Goal: Use online tool/utility: Use online tool/utility

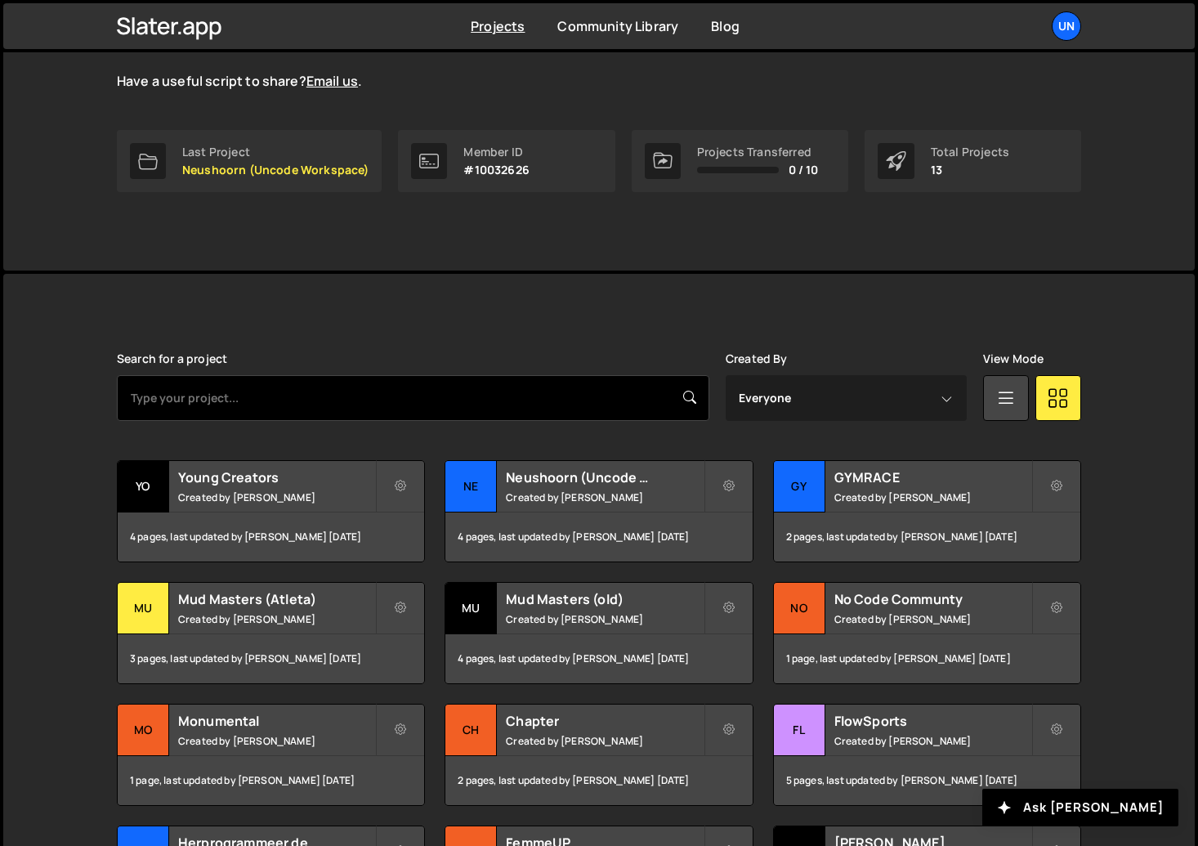
scroll to position [258, 0]
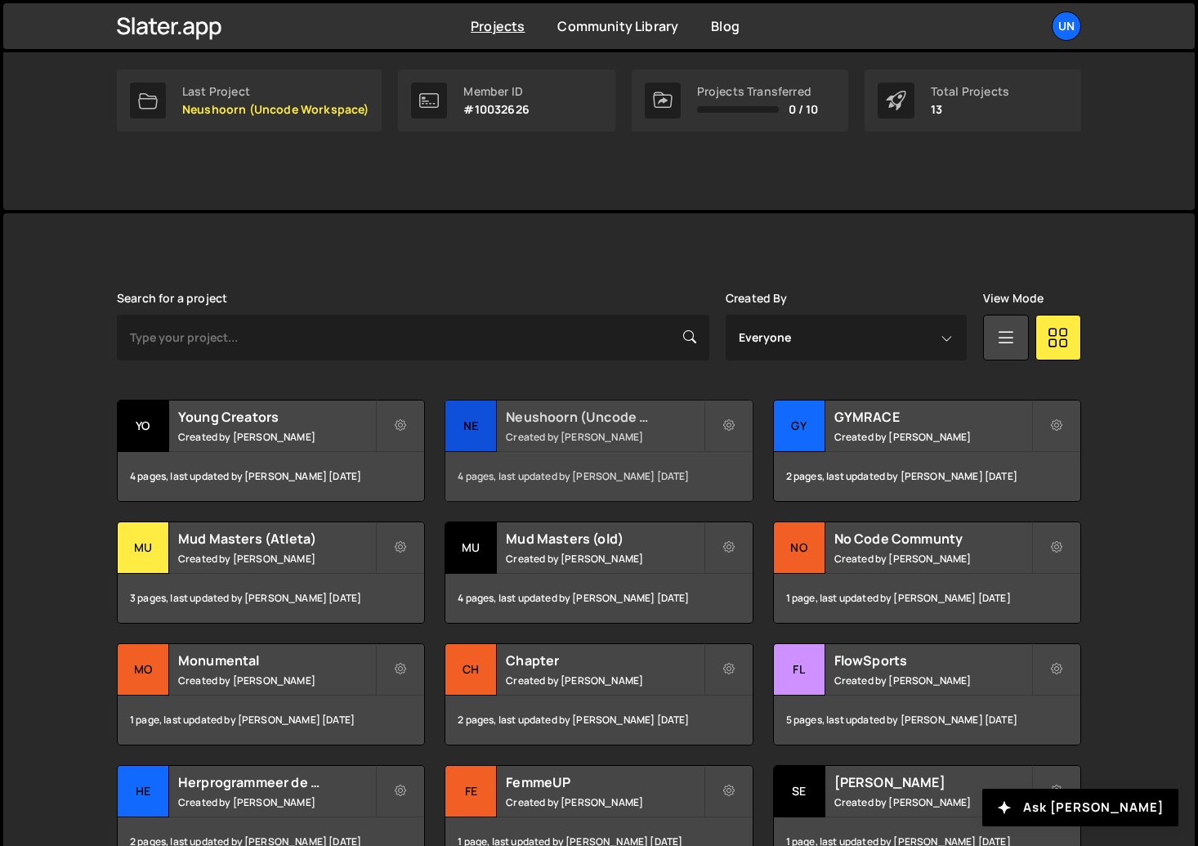
click at [599, 418] on h2 "Neushoorn (Uncode Workspace)" at bounding box center [604, 417] width 197 height 18
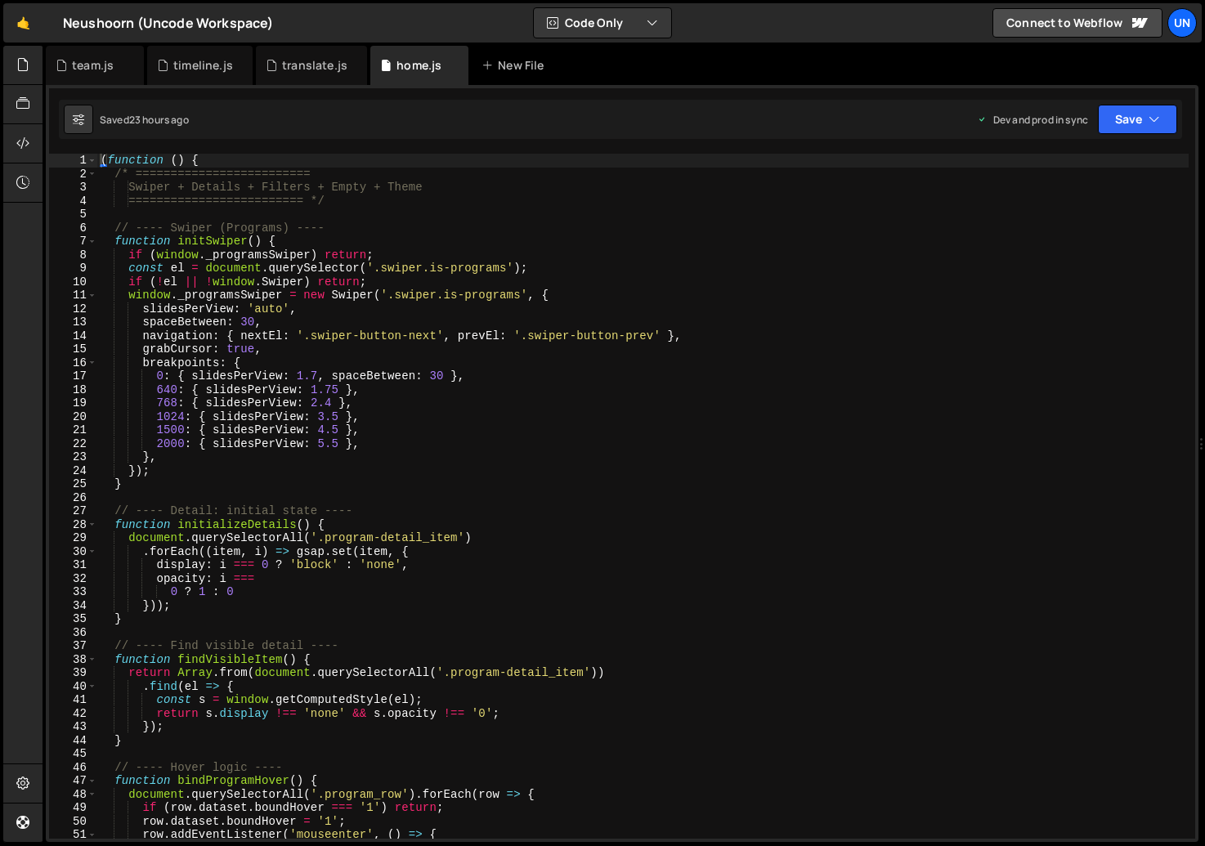
scroll to position [28530, 0]
click at [446, 471] on div "( function ( ) { /* ========================= Swiper + Details + Filters + Empt…" at bounding box center [642, 510] width 1091 height 712
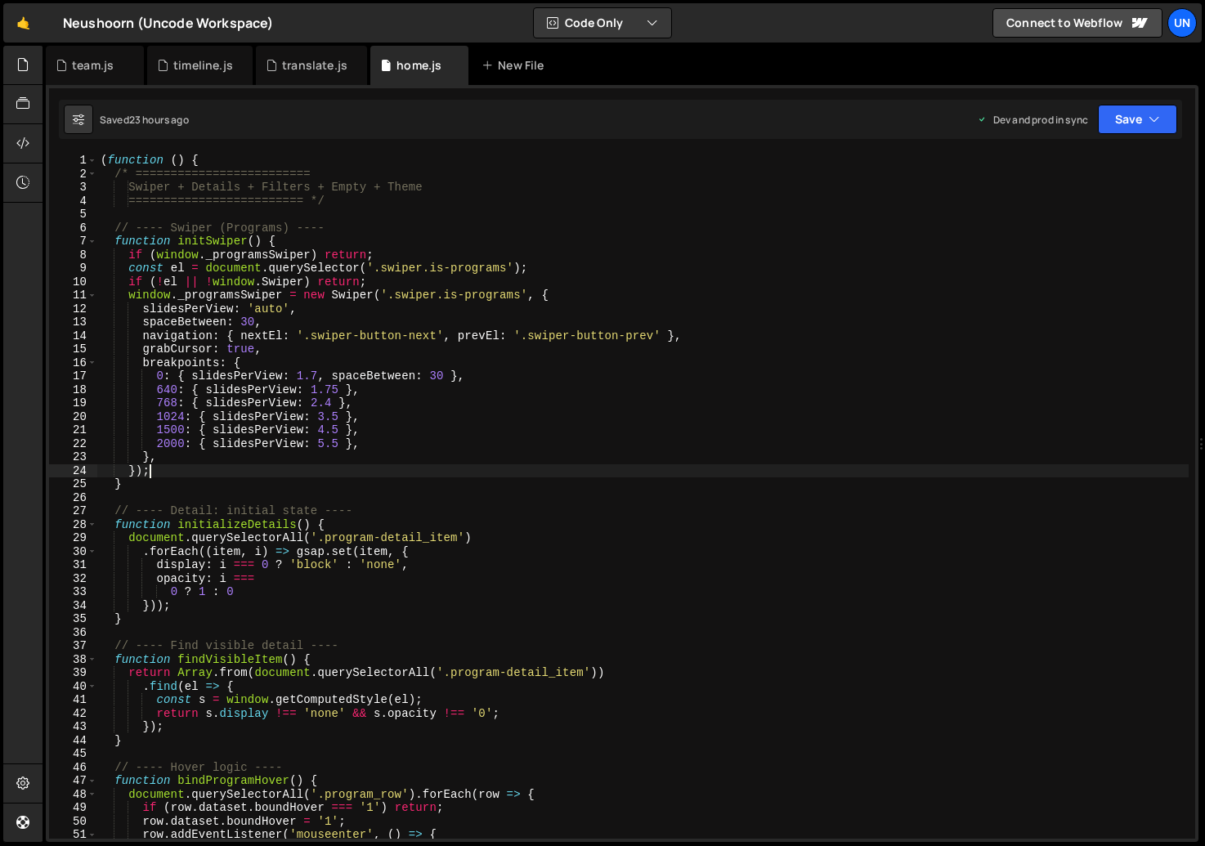
click at [331, 314] on div "( function ( ) { /* ========================= Swiper + Details + Filters + Empt…" at bounding box center [642, 510] width 1091 height 712
type textarea "slidesPerView: 'auto',"
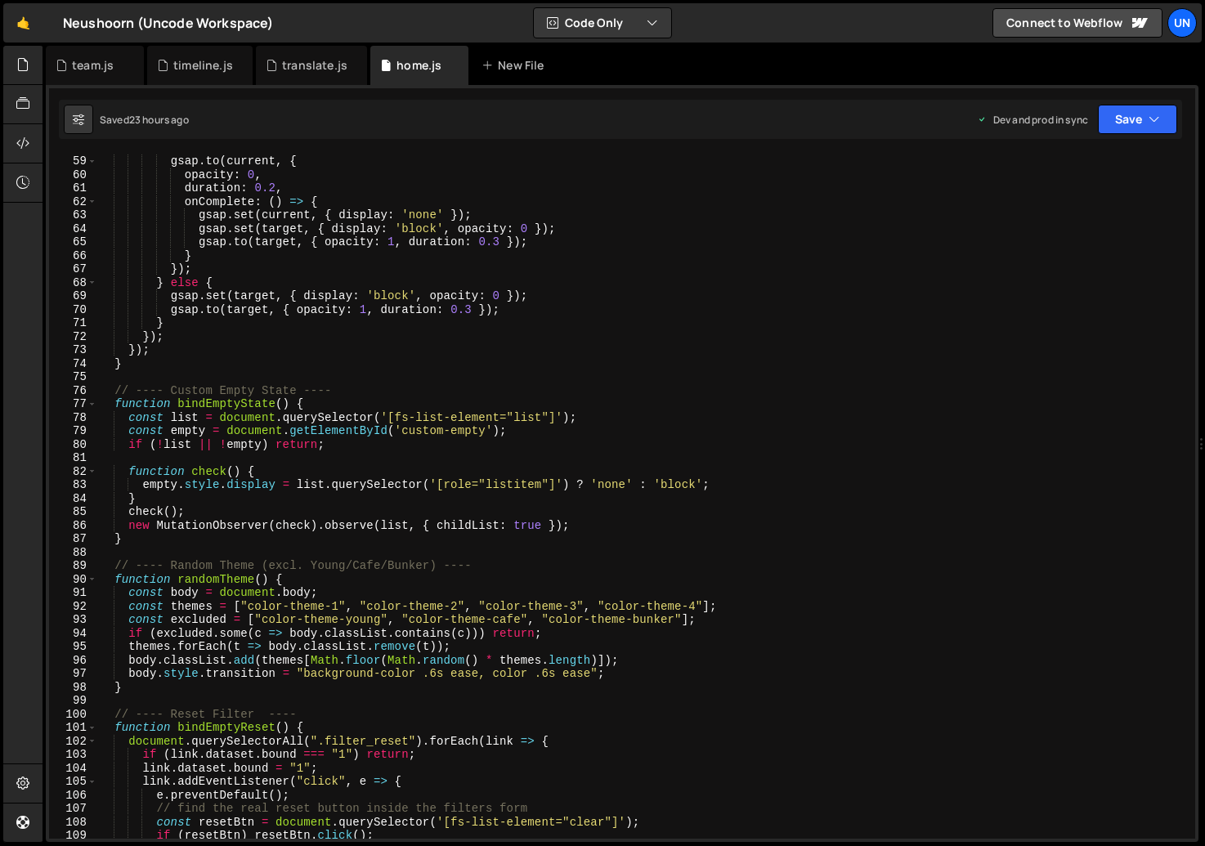
scroll to position [445, 0]
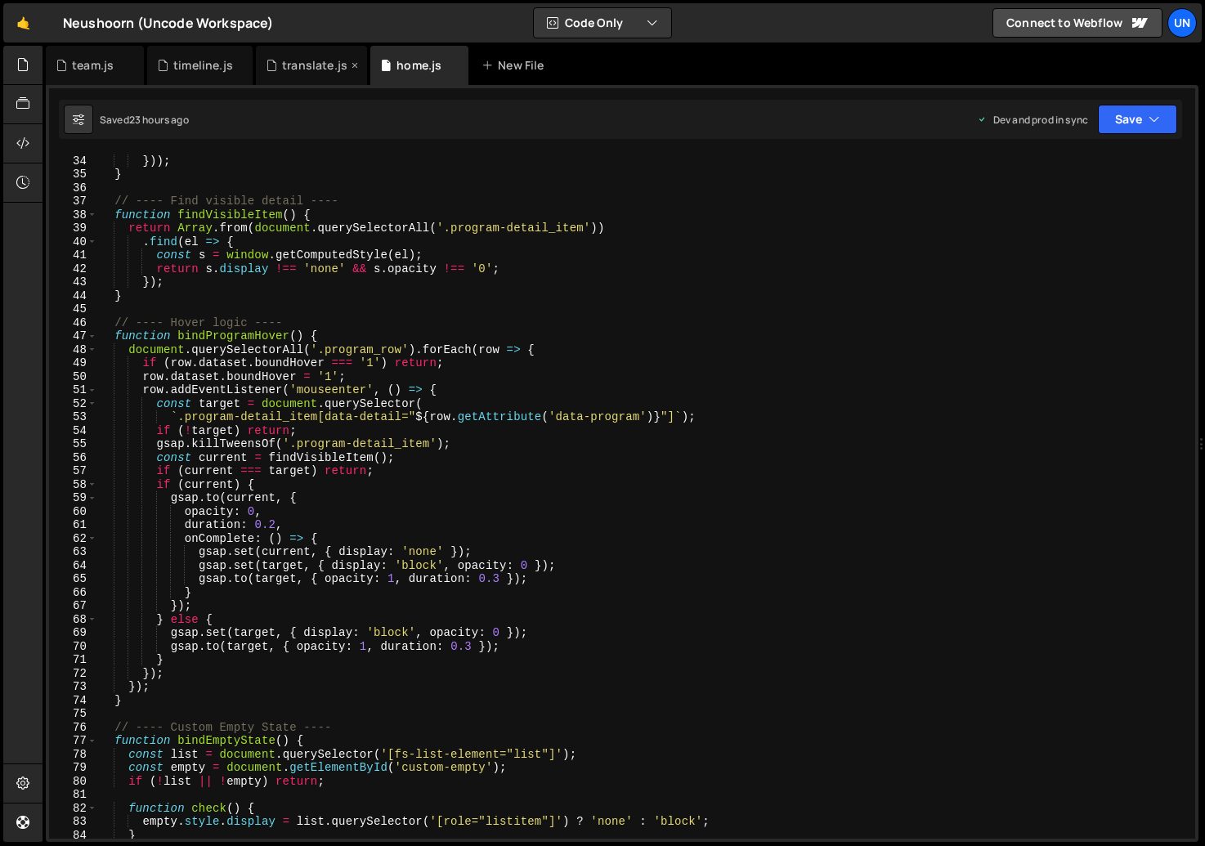
click at [311, 64] on div "translate.js" at bounding box center [314, 65] width 65 height 16
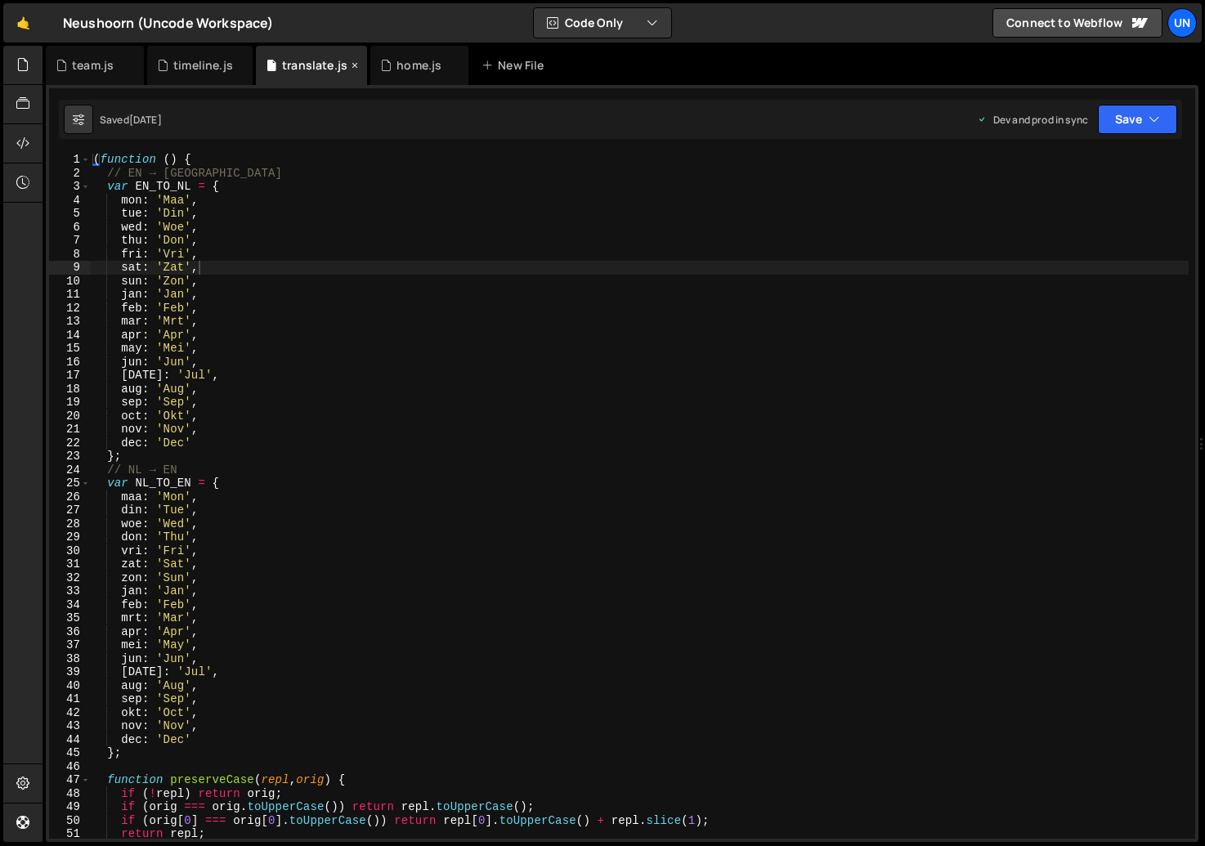
scroll to position [0, 0]
type textarea "feb: 'Feb',"
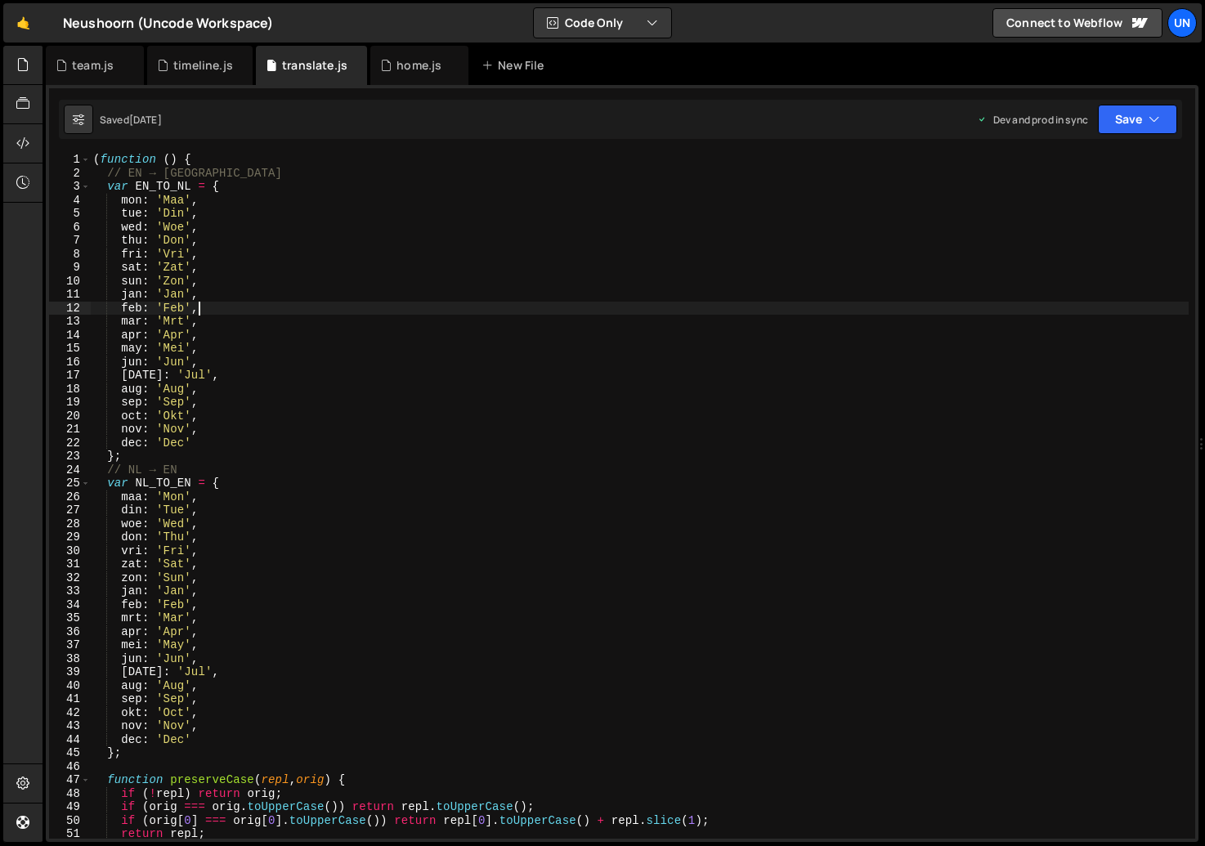
click at [242, 310] on div "( function ( ) { // EN → NL var EN_TO_NL = { mon : 'Maa' , tue : 'Din' , wed : …" at bounding box center [639, 509] width 1098 height 712
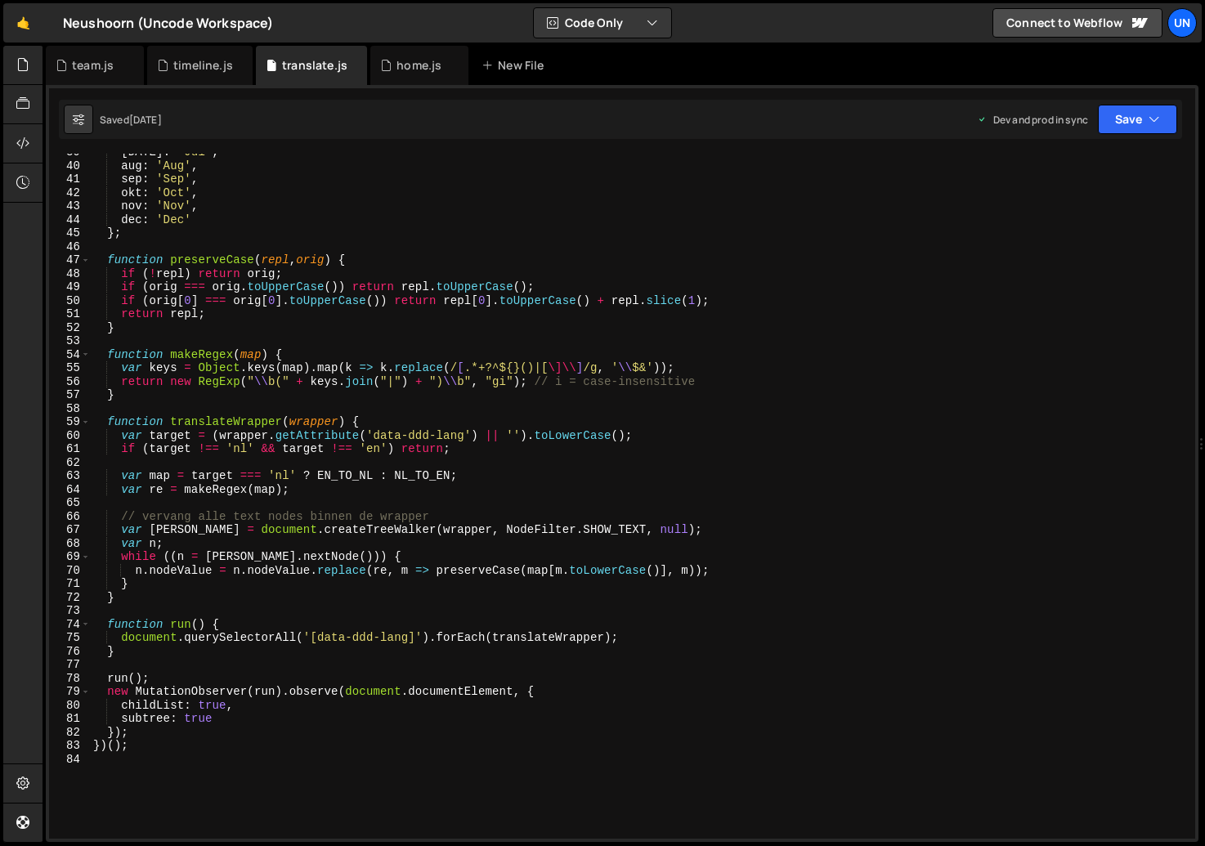
scroll to position [521, 0]
click at [255, 796] on div "jul : 'Jul' , aug : 'Aug' , sep : 'Sep' , okt : 'Oct' , nov : 'Nov' , dec : 'De…" at bounding box center [639, 501] width 1098 height 712
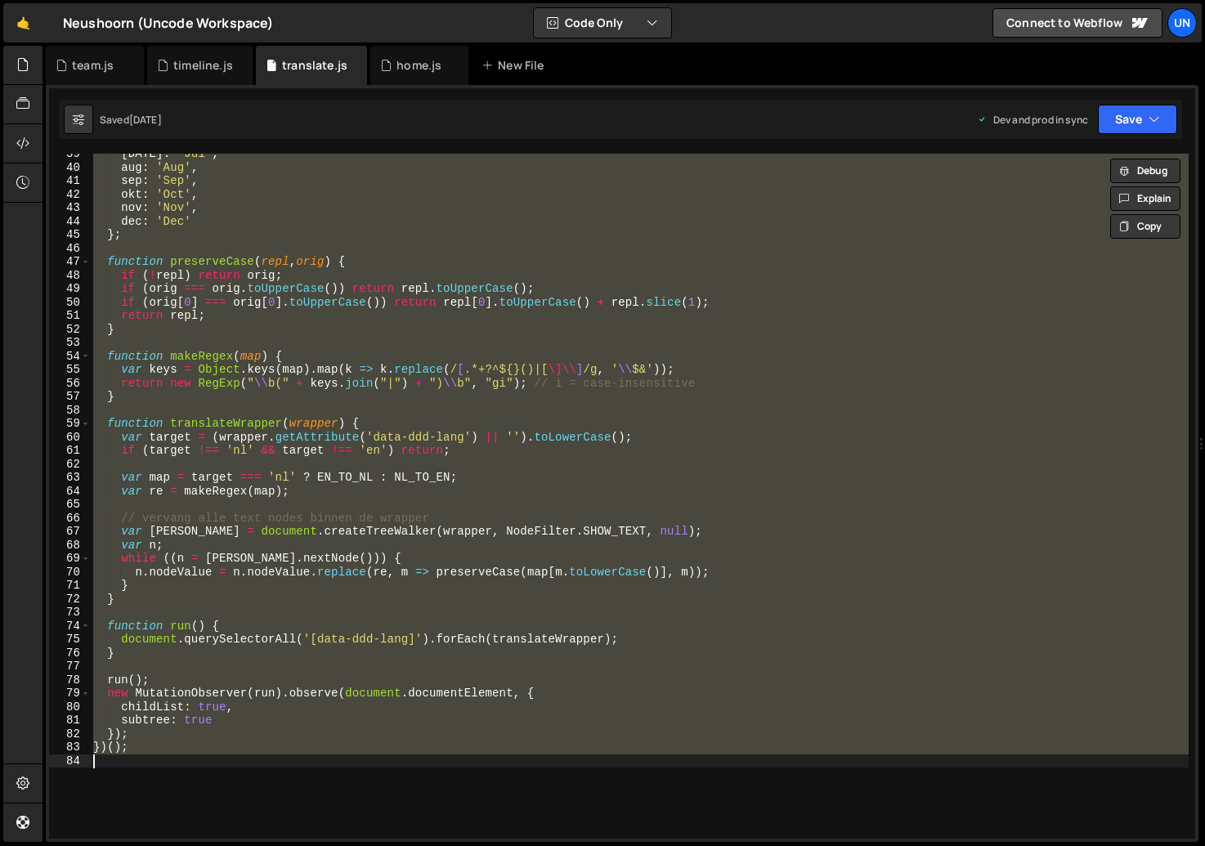
scroll to position [0, 0]
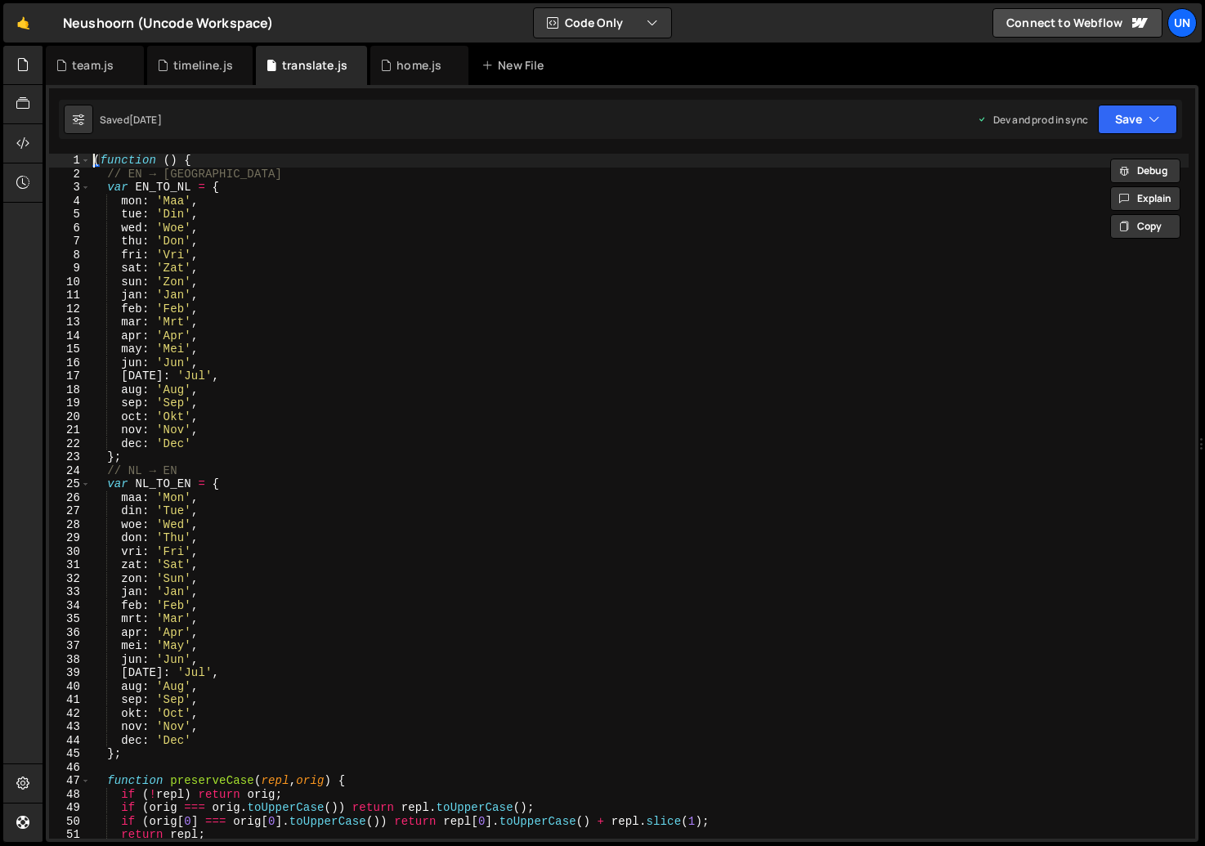
type textarea "(function () {"
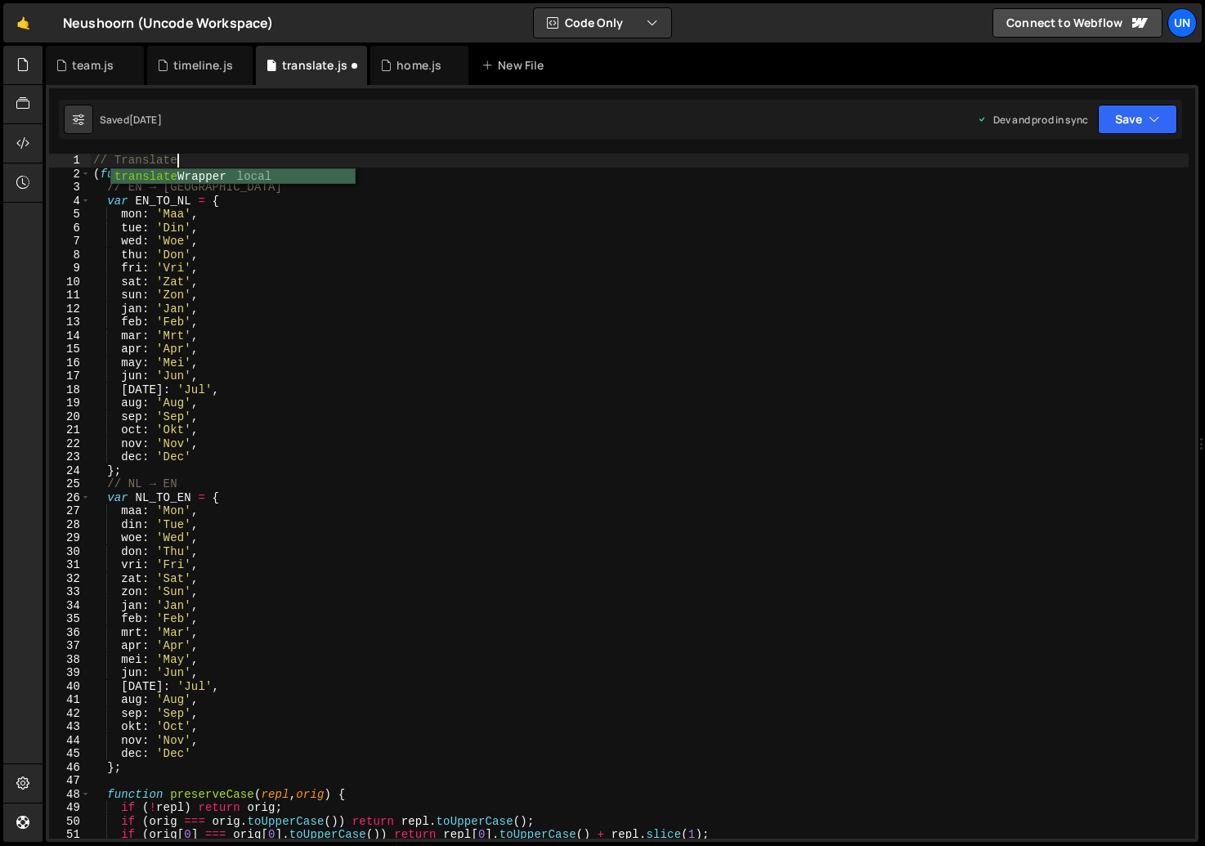
scroll to position [0, 5]
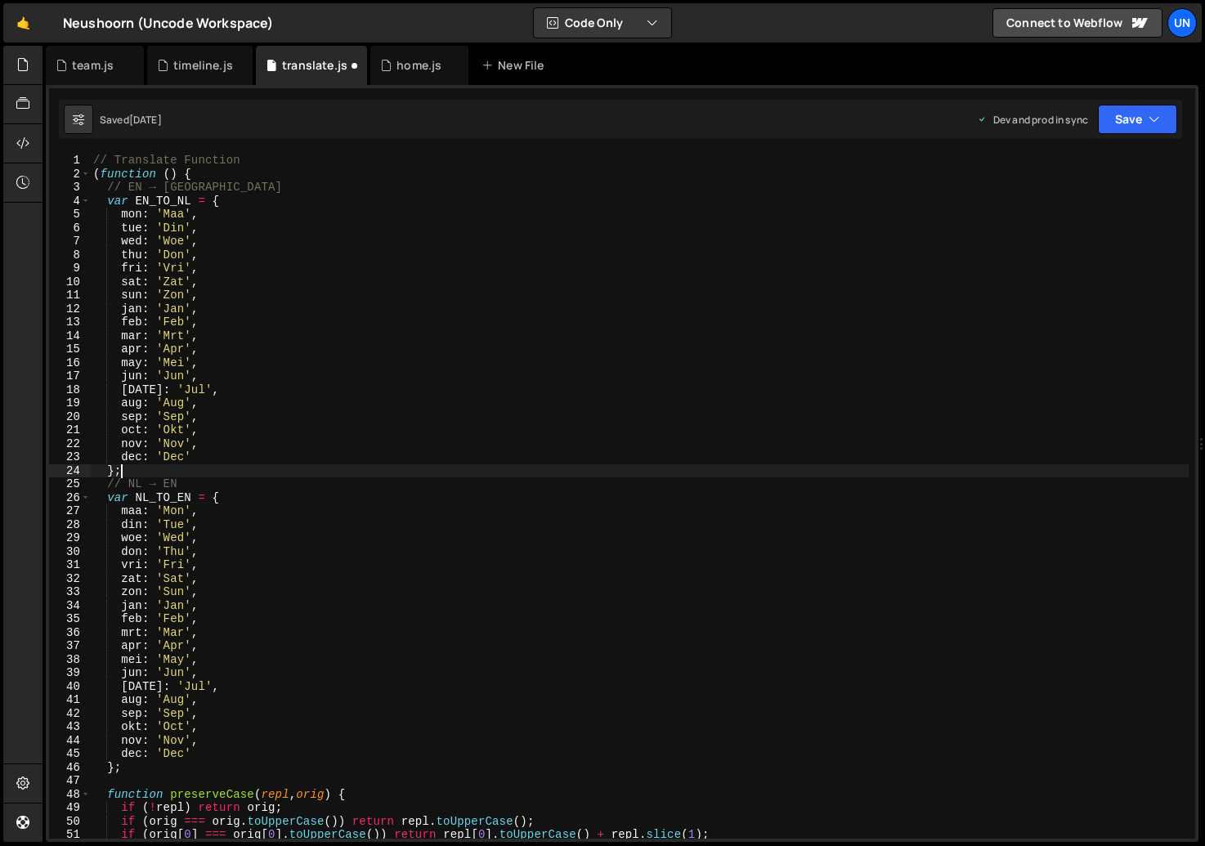
click at [443, 464] on div "// Translate Function ( function ( ) { // EN → NL var EN_TO_NL = { mon : 'Maa' …" at bounding box center [639, 510] width 1098 height 712
click at [246, 163] on div "// Translate Function ( function ( ) { // EN → NL var EN_TO_NL = { mon : 'Maa' …" at bounding box center [639, 510] width 1098 height 712
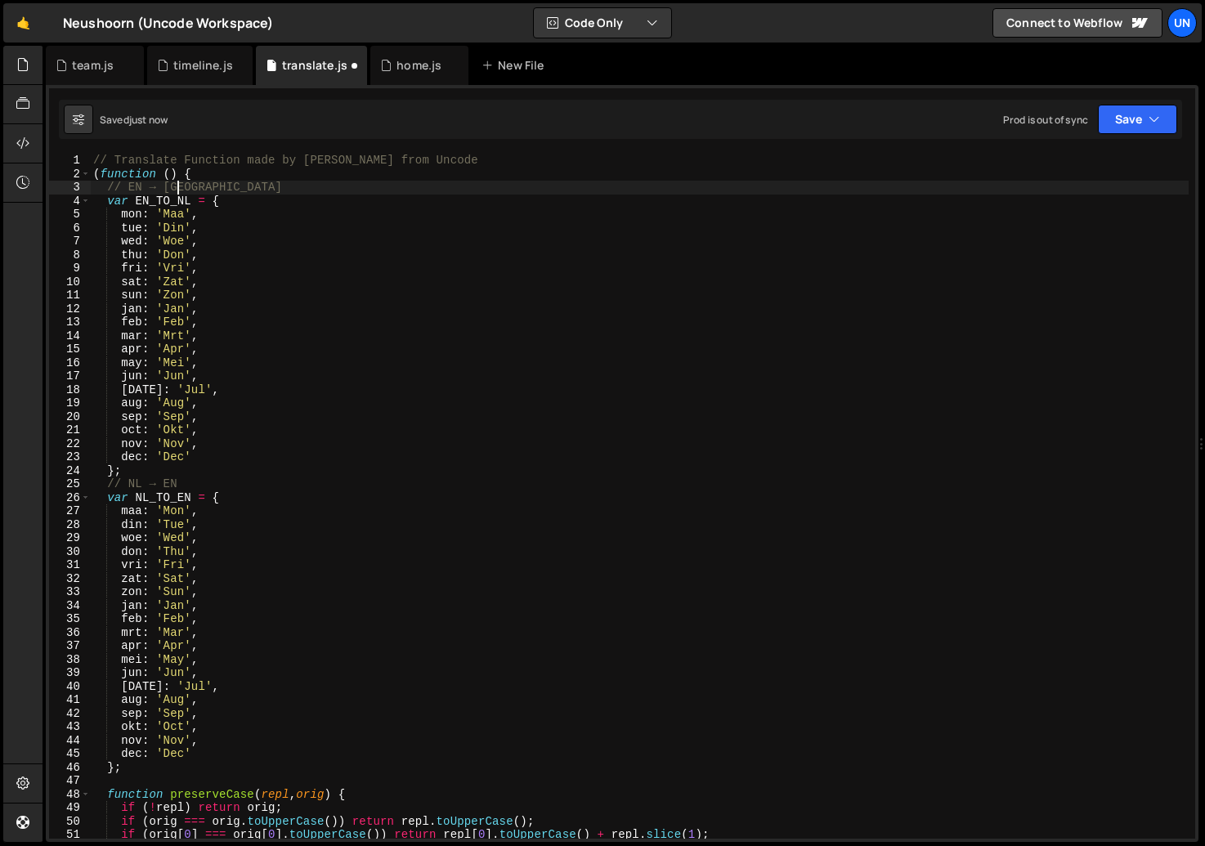
click at [278, 190] on div "// Translate Function made by Rick from Uncode ( function ( ) { // EN → NL var …" at bounding box center [639, 510] width 1098 height 712
click at [336, 324] on div "// Translate Function made by Rick from Uncode ( function ( ) { // EN → NL var …" at bounding box center [639, 510] width 1098 height 712
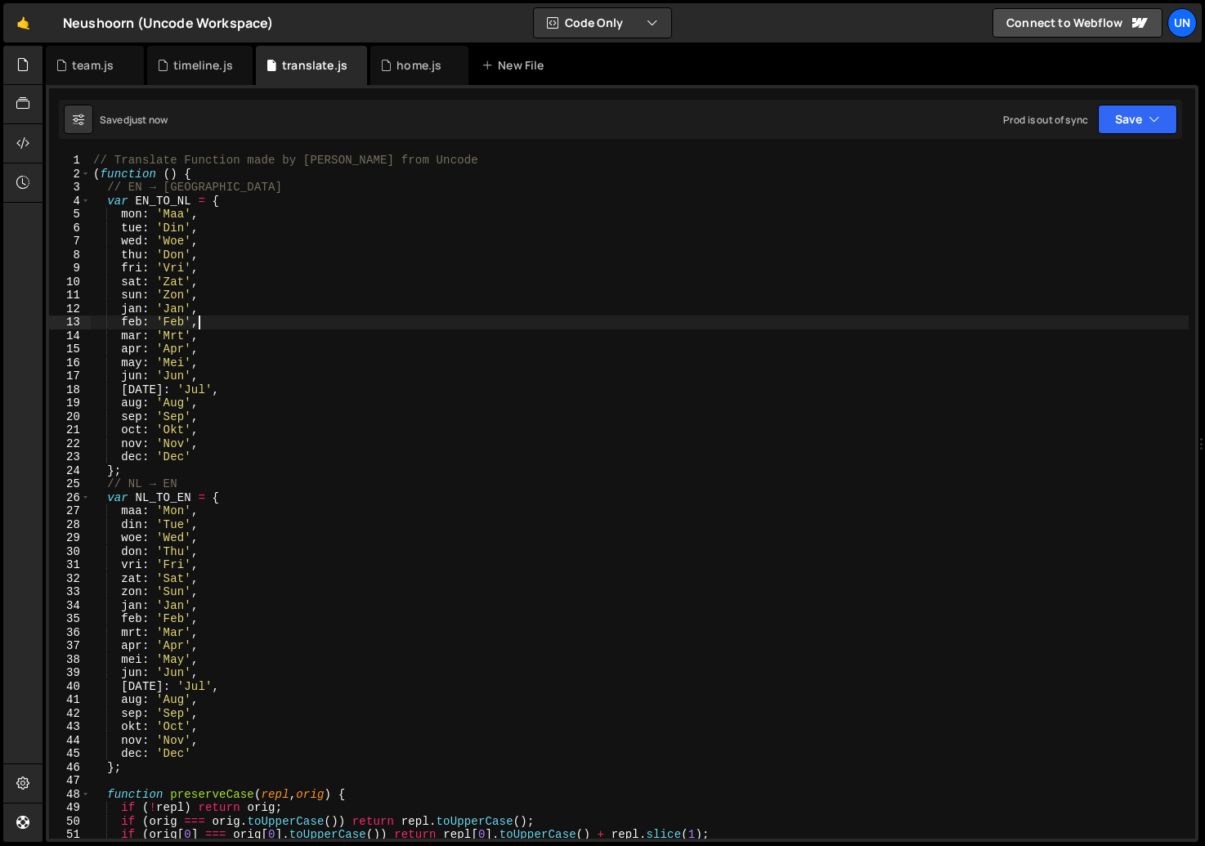
click at [426, 163] on div "// Translate Function made by Rick from Uncode ( function ( ) { // EN → NL var …" at bounding box center [639, 510] width 1098 height 712
type textarea "// Translate Function made by Rick from Uncode"
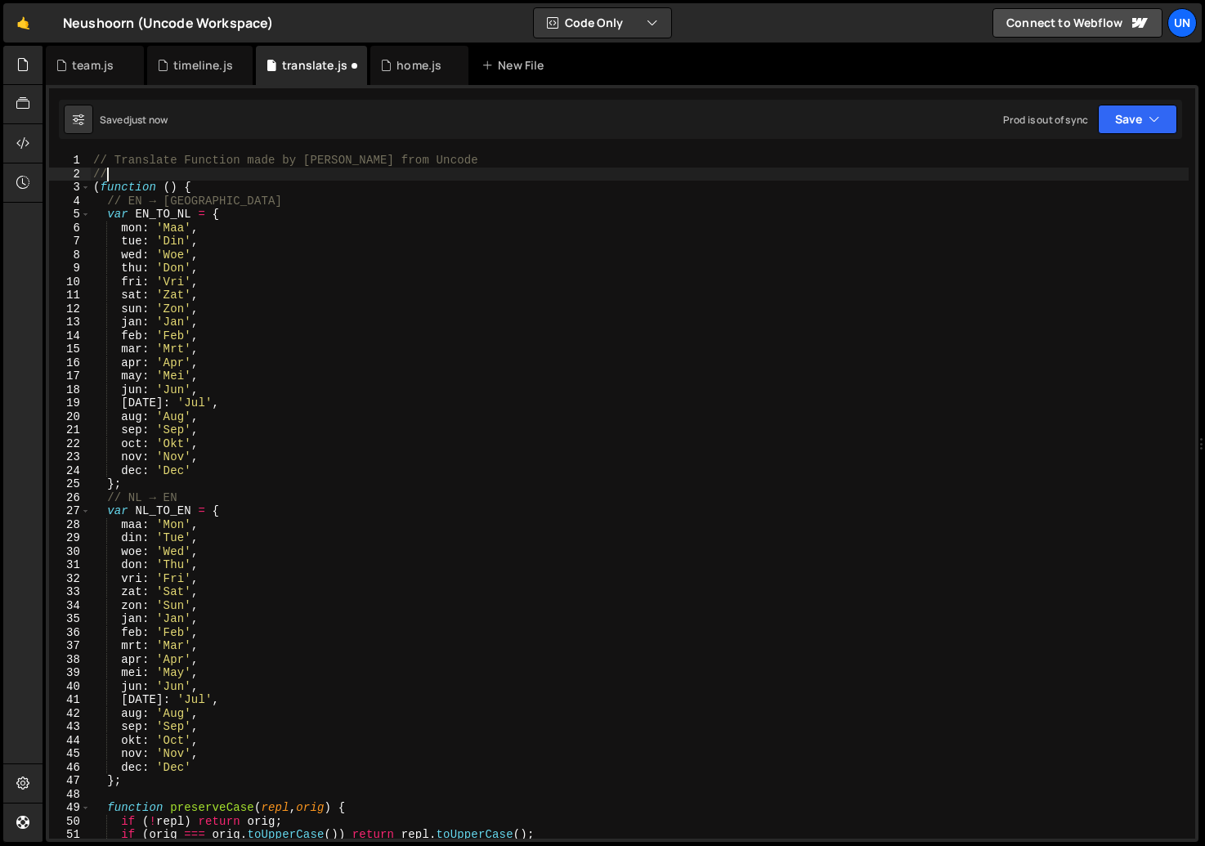
scroll to position [0, 0]
click at [522, 161] on div "// Translate Function made by Rick from Uncode // ( function ( ) { // EN → NL v…" at bounding box center [639, 510] width 1098 height 712
click at [268, 172] on div "// Translate Function made by Rick from Uncode // // ( function ( ) { // EN → N…" at bounding box center [639, 510] width 1098 height 712
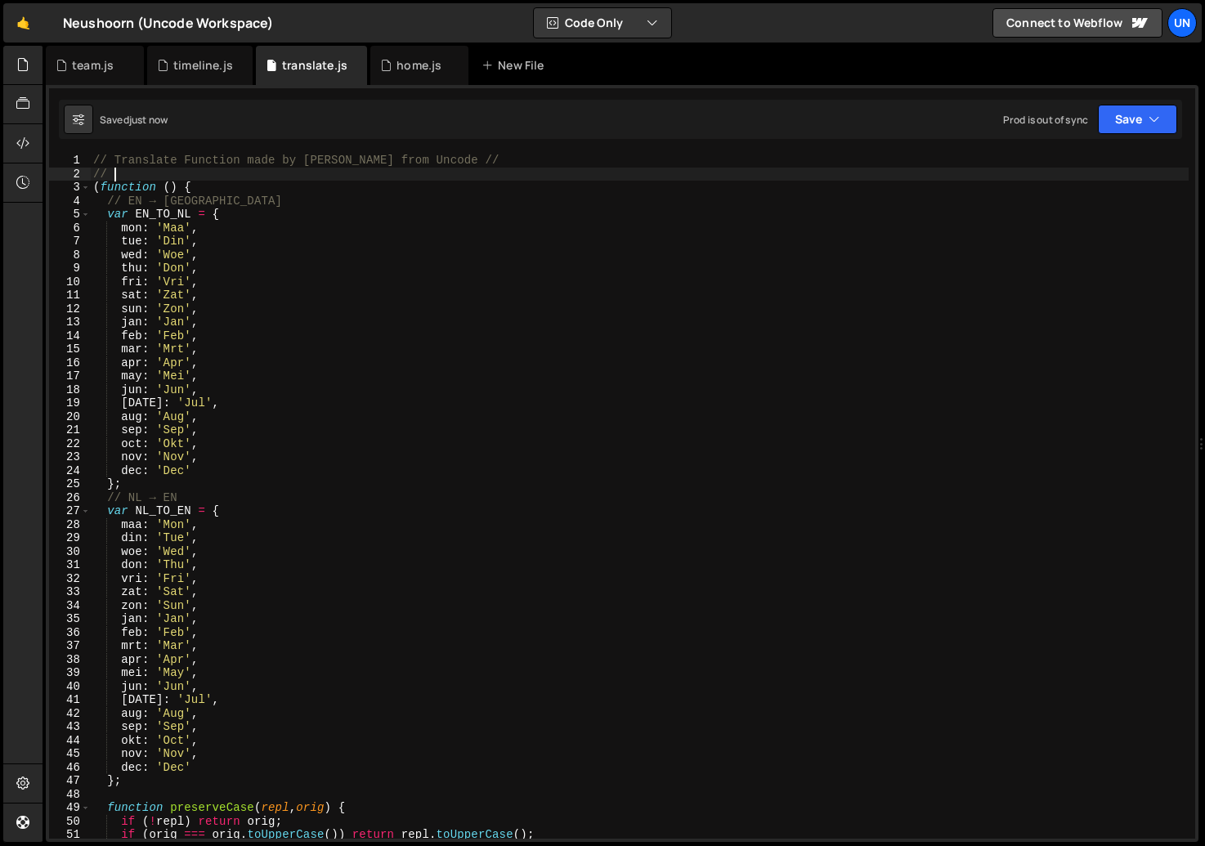
click at [443, 163] on div "// Translate Function made by Rick from Uncode // // ( function ( ) { // EN → N…" at bounding box center [639, 510] width 1098 height 712
click at [443, 163] on div "// Translate Function made by Rick from Uncode // ( function ( ) { // EN → NL v…" at bounding box center [639, 510] width 1098 height 712
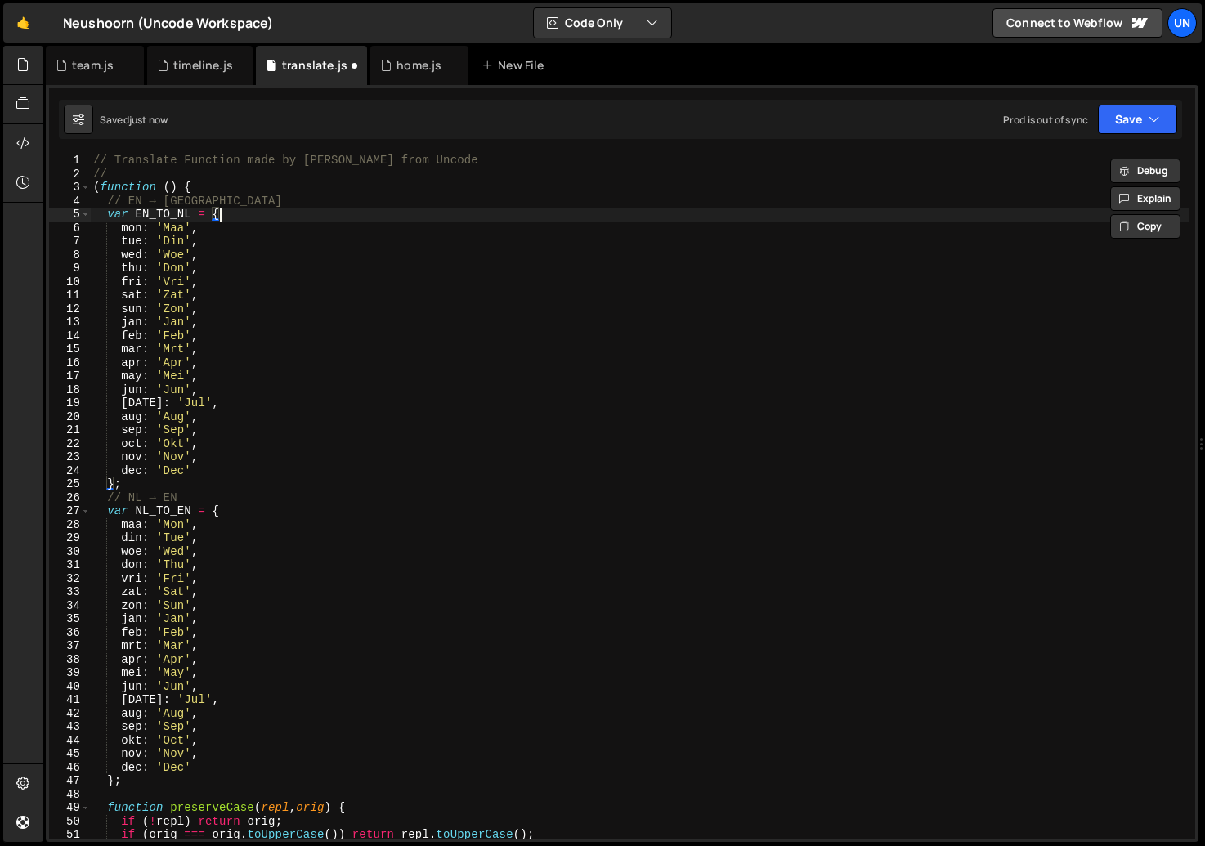
click at [471, 220] on div "// Translate Function made by Rick from Uncode // ( function ( ) { // EN → NL v…" at bounding box center [639, 510] width 1098 height 712
type textarea "var EN_TO_NL = {"
click at [410, 57] on div "home.js" at bounding box center [418, 65] width 45 height 16
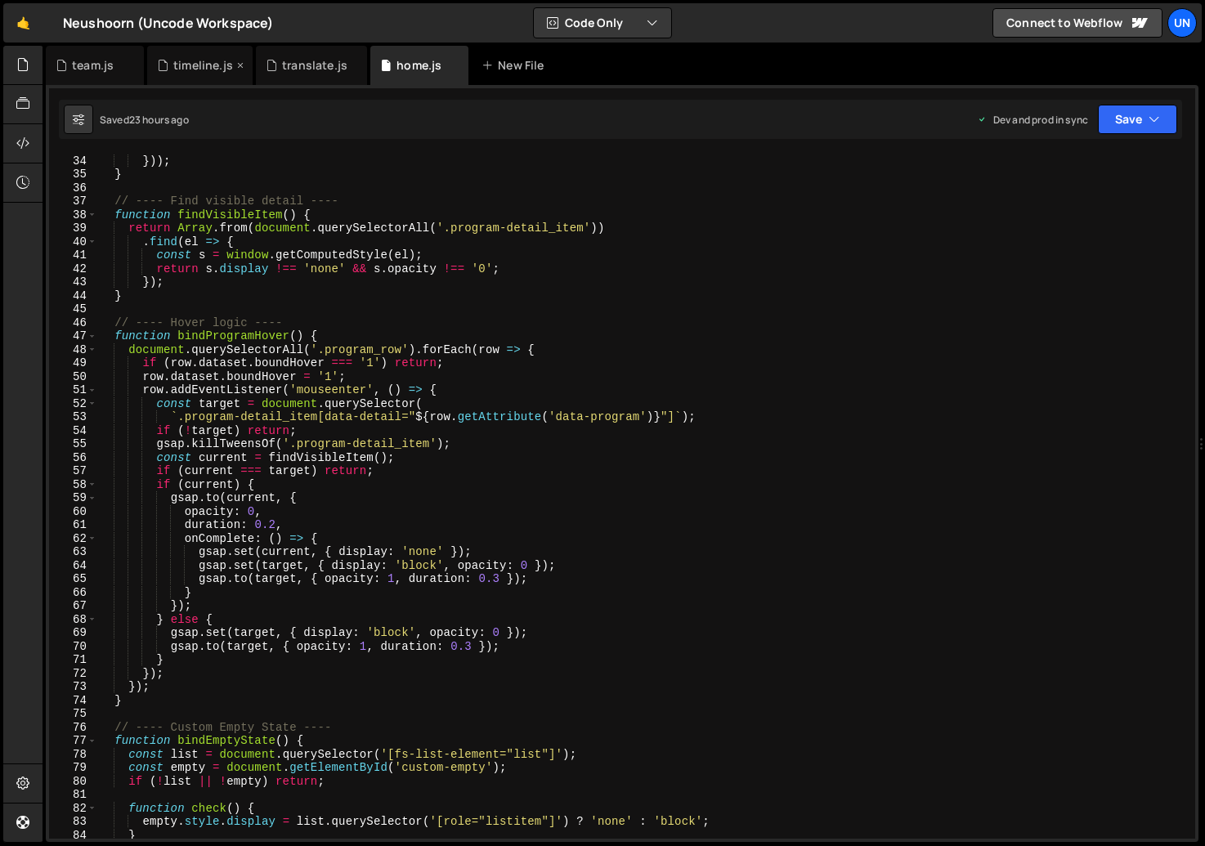
scroll to position [27145, 0]
click at [201, 70] on div "timeline.js" at bounding box center [203, 65] width 60 height 16
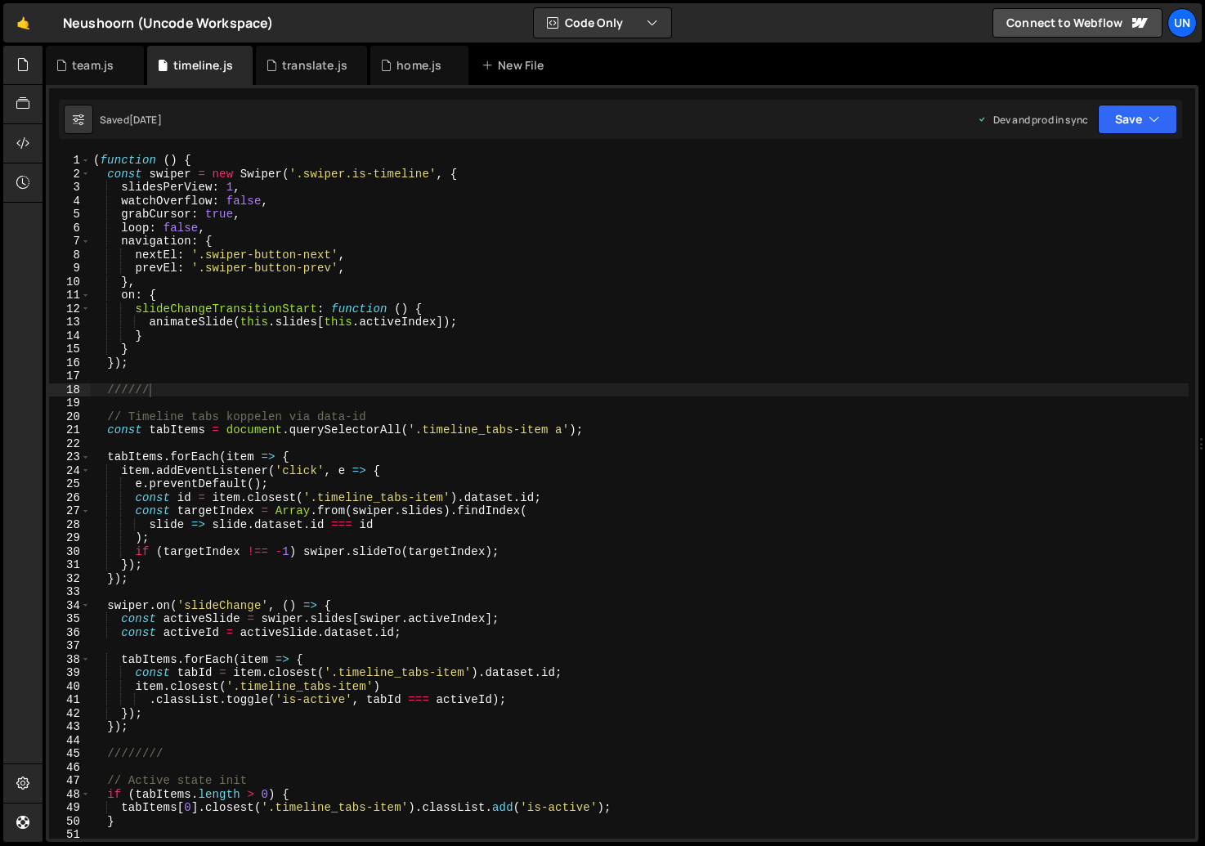
scroll to position [0, 0]
click at [196, 391] on div "( function ( ) { const swiper = new Swiper ( '.swiper.is-timeline' , { slidesPe…" at bounding box center [639, 510] width 1098 height 712
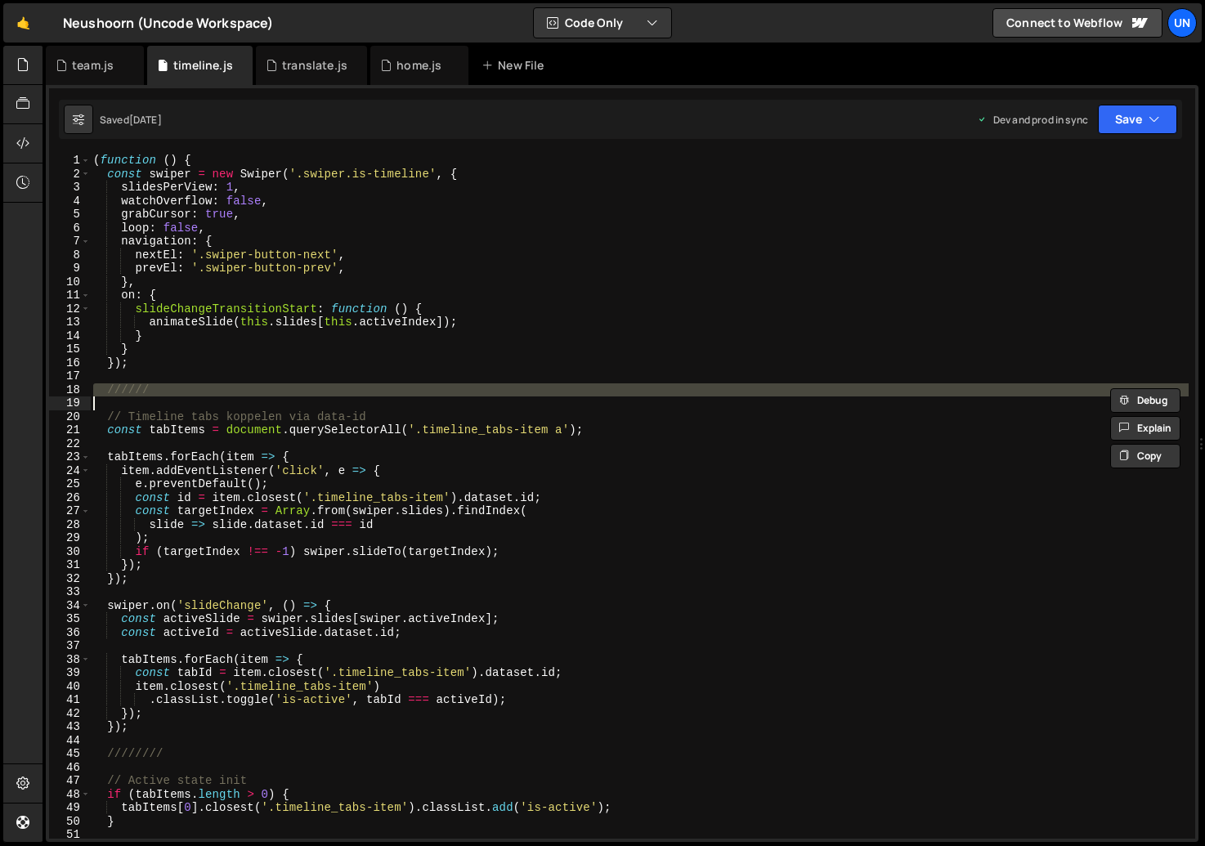
click at [196, 391] on div "( function ( ) { const swiper = new Swiper ( '.swiper.is-timeline' , { slidesPe…" at bounding box center [639, 496] width 1098 height 685
click at [196, 391] on div "( function ( ) { const swiper = new Swiper ( '.swiper.is-timeline' , { slidesPe…" at bounding box center [639, 510] width 1098 height 712
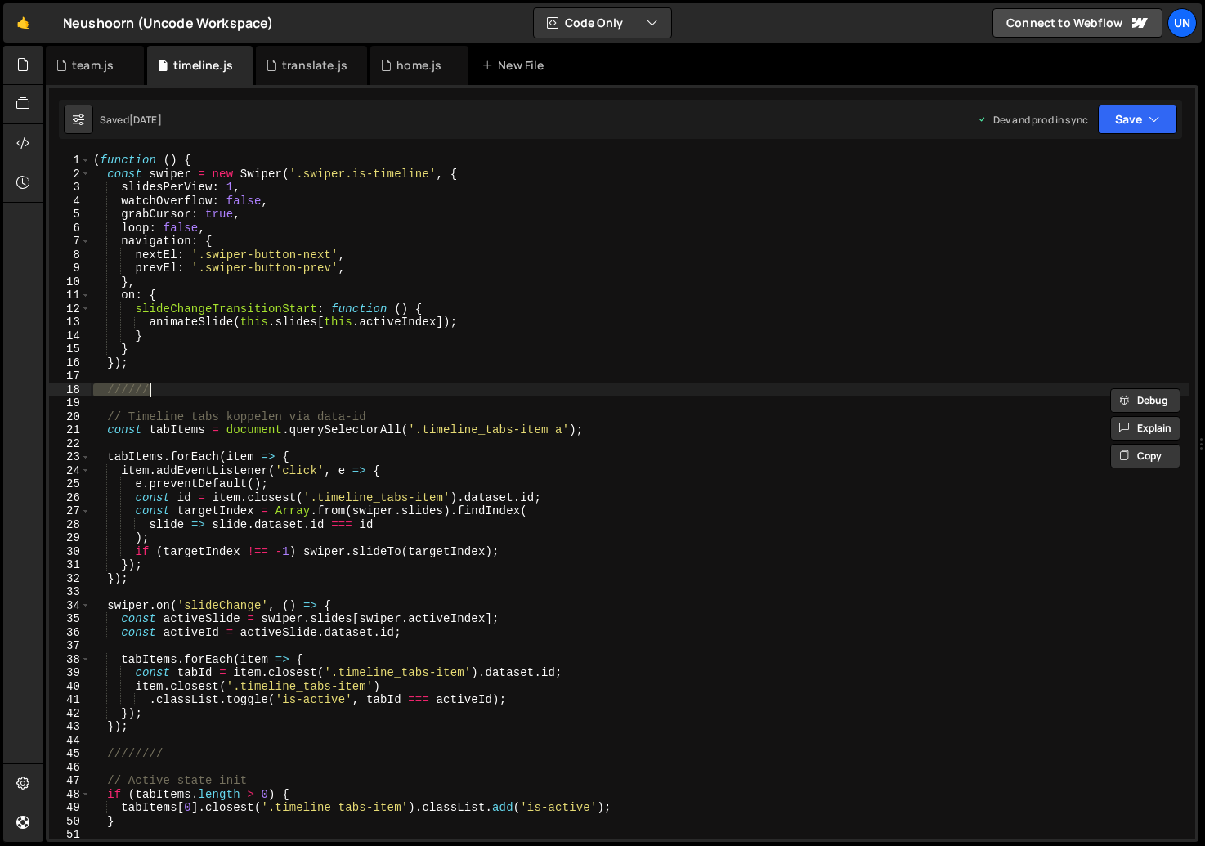
click at [196, 391] on div "( function ( ) { const swiper = new Swiper ( '.swiper.is-timeline' , { slidesPe…" at bounding box center [639, 510] width 1098 height 712
type textarea "//////"
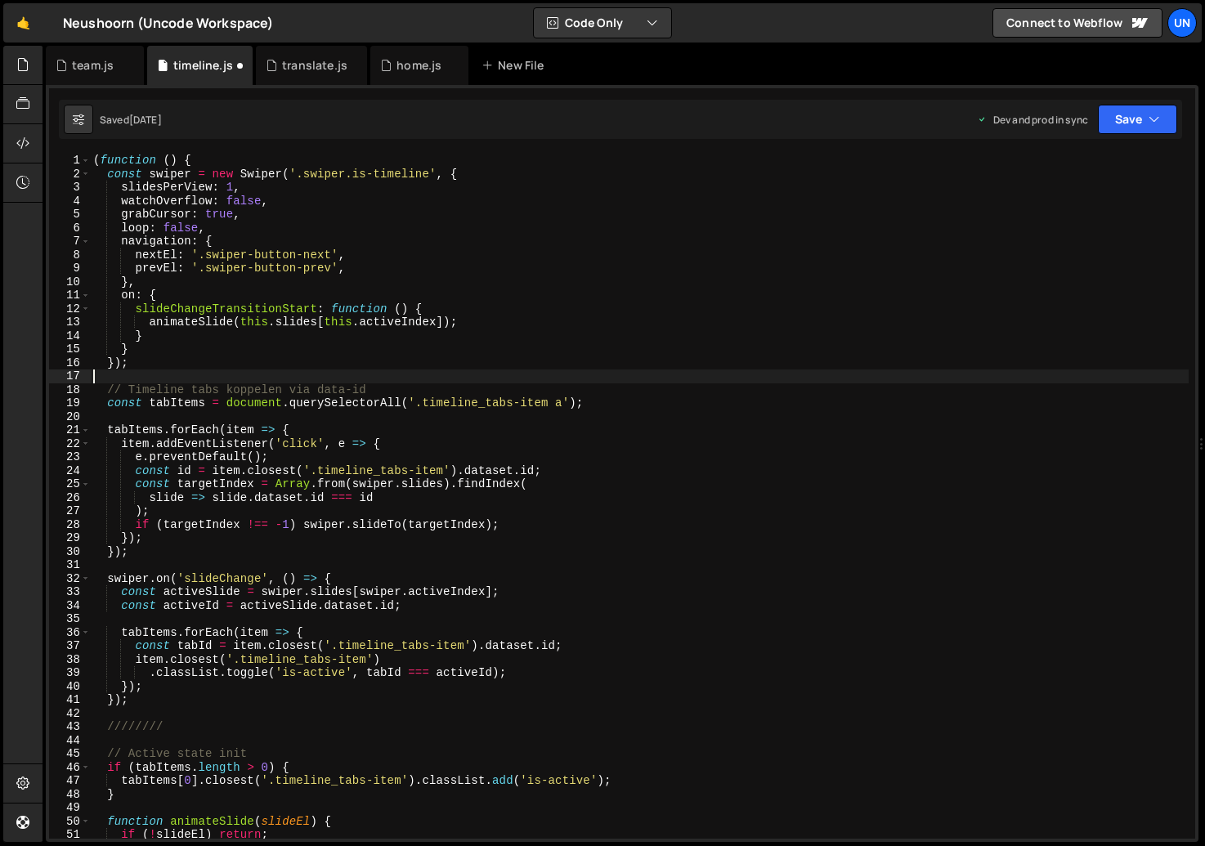
type textarea "})();"
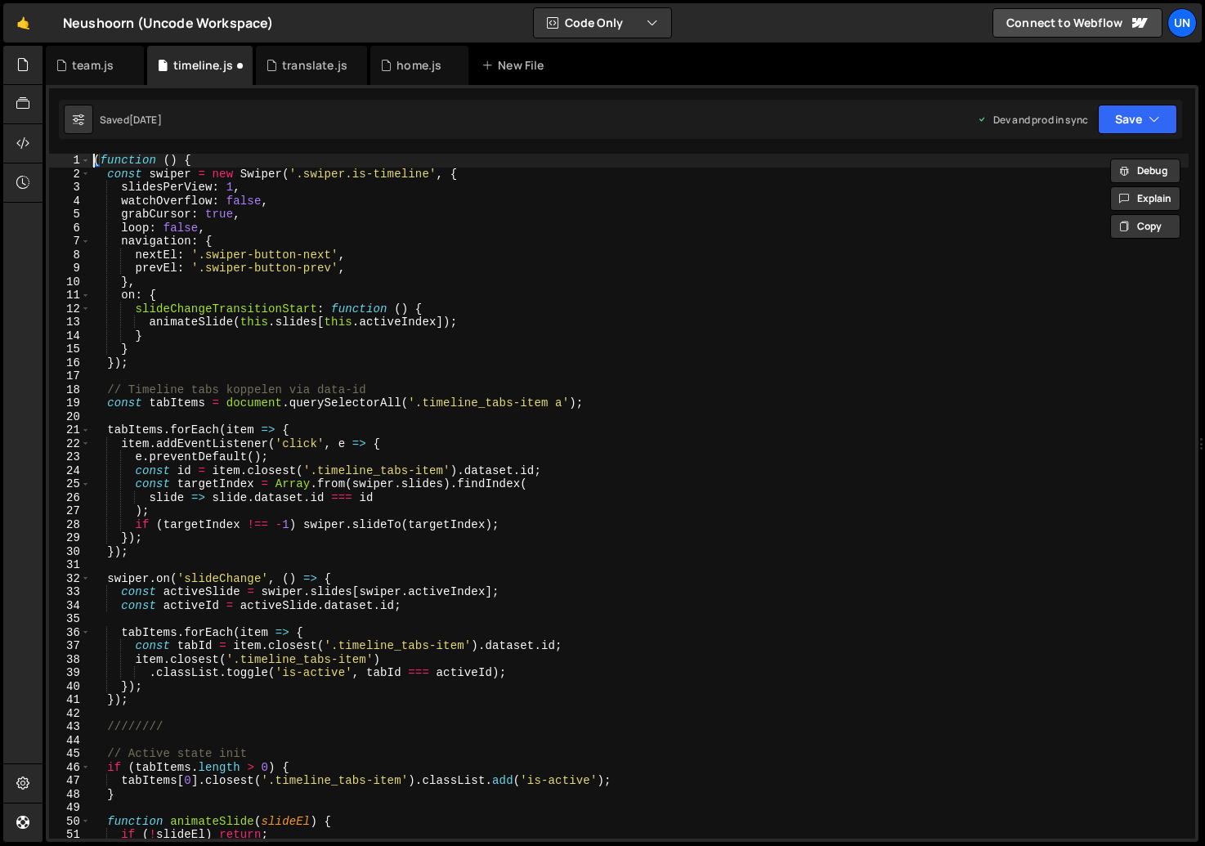
type textarea "(function () {"
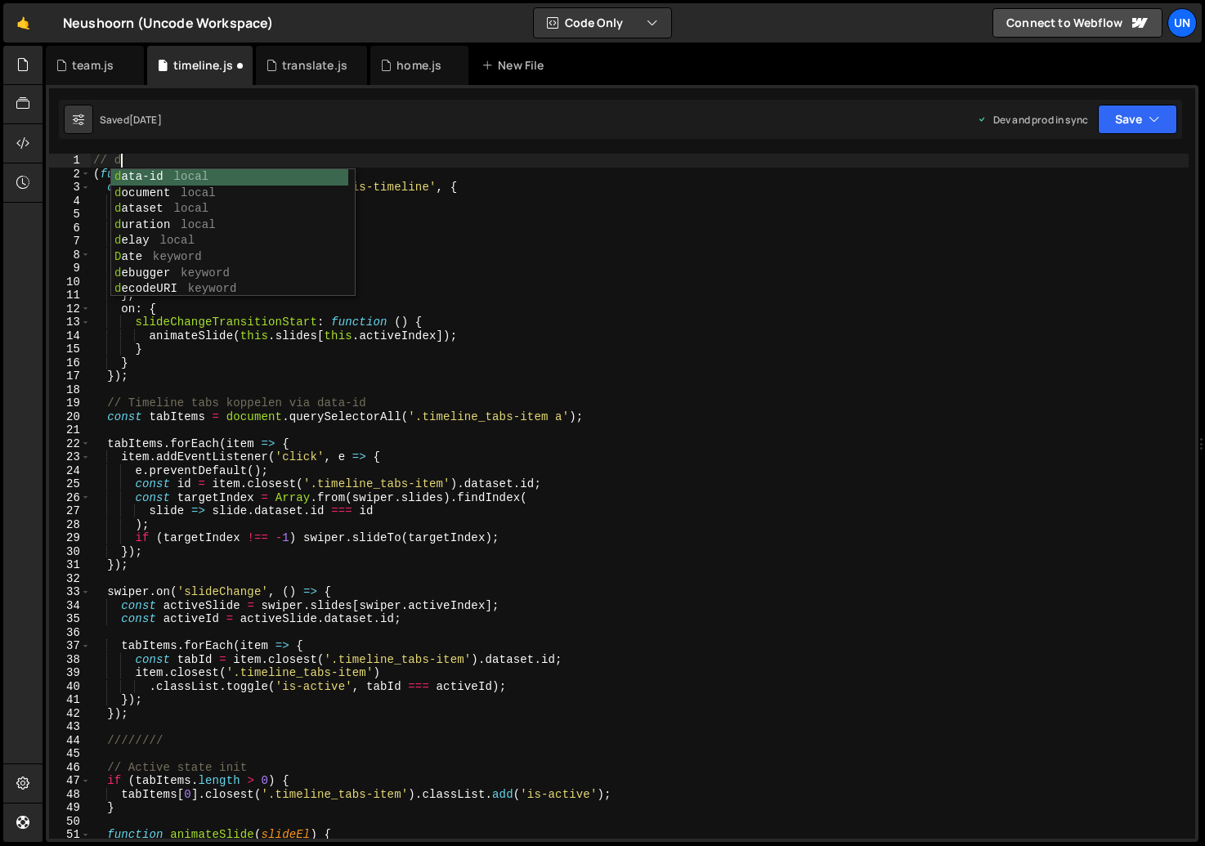
scroll to position [0, 1]
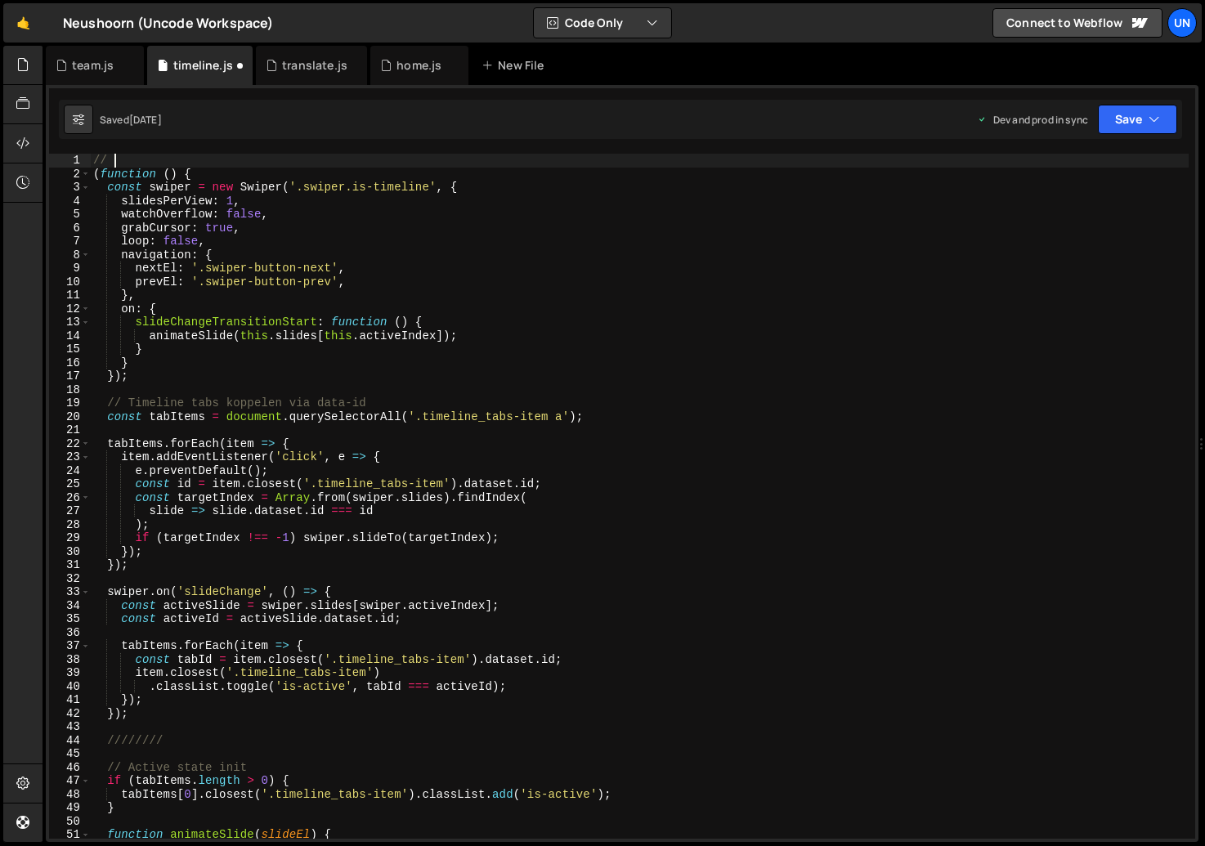
paste textarea "https://slater.app/15645/45614.js"
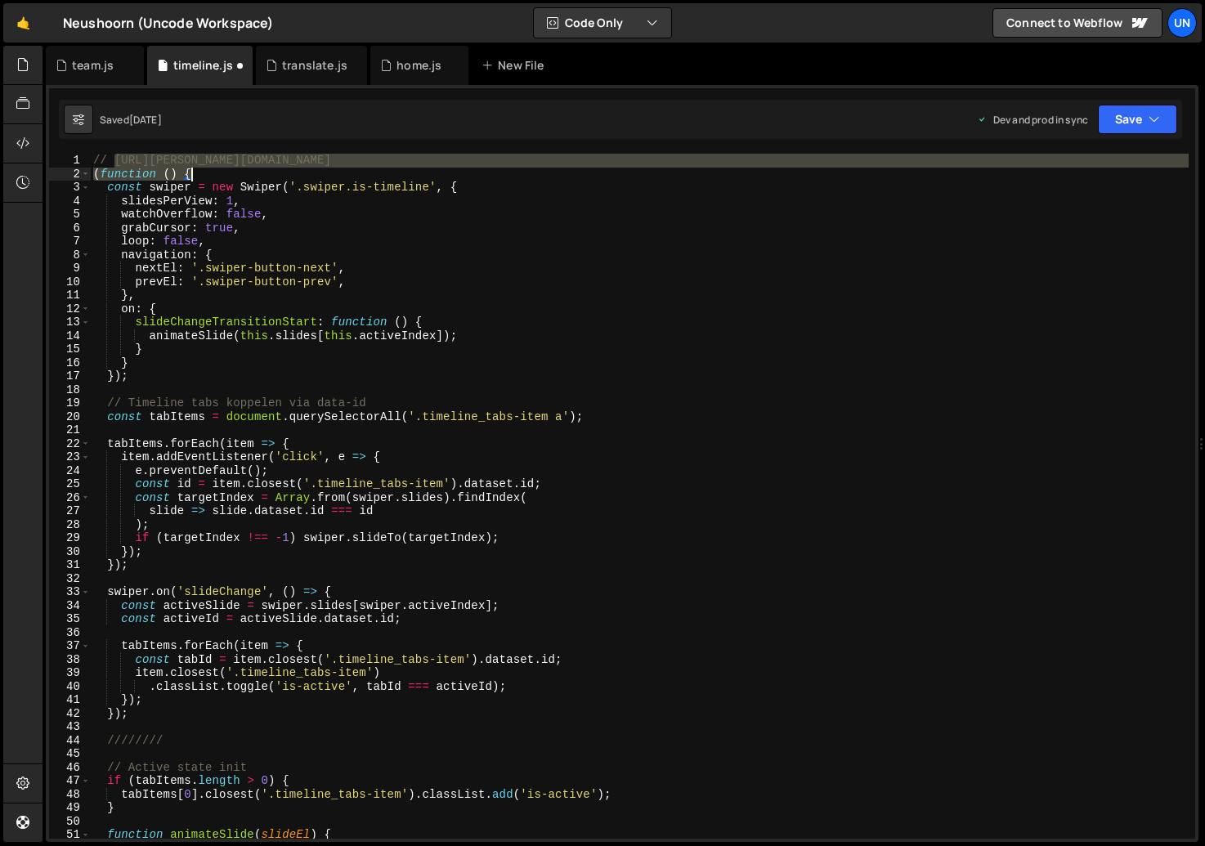
drag, startPoint x: 114, startPoint y: 162, endPoint x: 360, endPoint y: 168, distance: 246.1
click at [360, 168] on div "// https://slater.app/15645/45614.js ( function ( ) { const swiper = new Swiper…" at bounding box center [639, 510] width 1098 height 712
click at [350, 163] on div "// https://slater.app/15645/45614.js ( function ( ) { const swiper = new Swiper…" at bounding box center [639, 496] width 1098 height 685
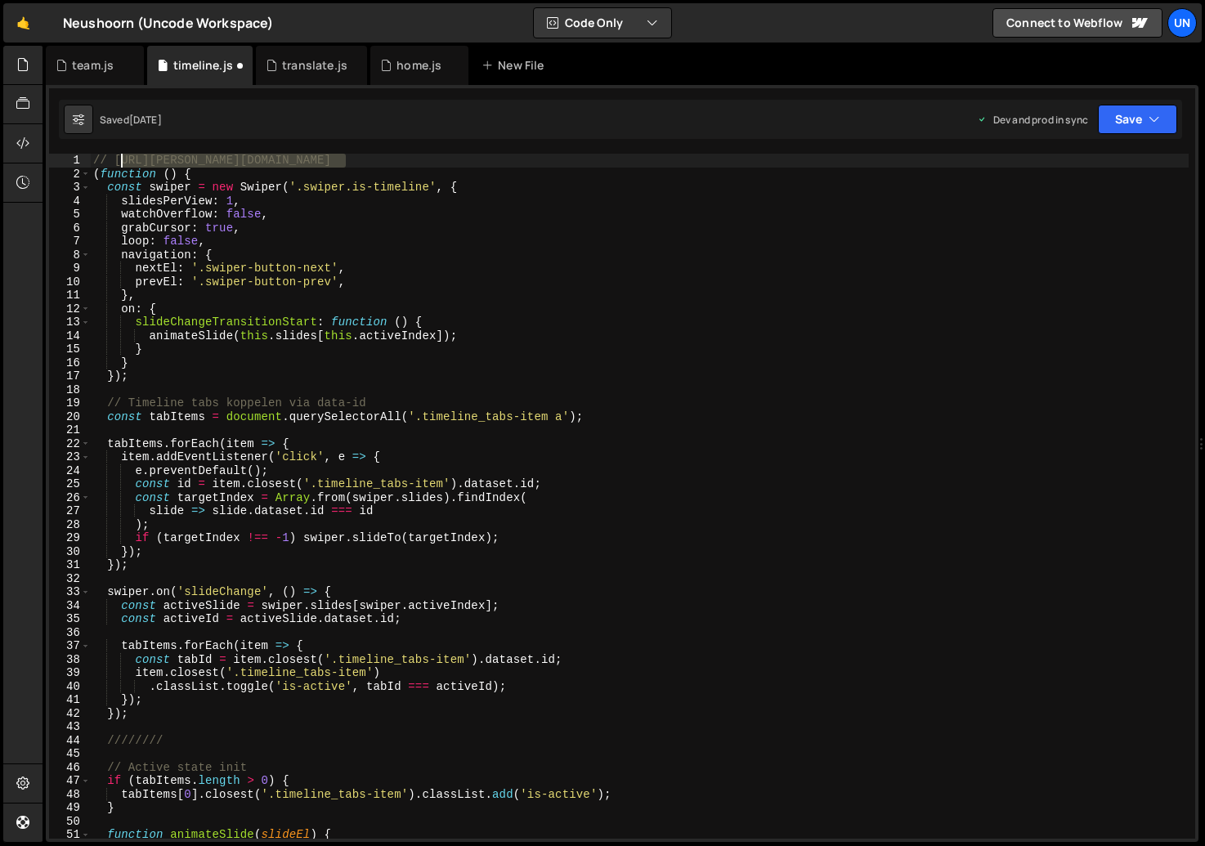
drag, startPoint x: 349, startPoint y: 157, endPoint x: 117, endPoint y: 165, distance: 232.3
click at [117, 165] on div "// https://slater.app/15645/45614.js ( function ( ) { const swiper = new Swiper…" at bounding box center [639, 510] width 1098 height 712
type textarea "// Timeline"
click at [294, 65] on div "translate.js" at bounding box center [314, 65] width 65 height 16
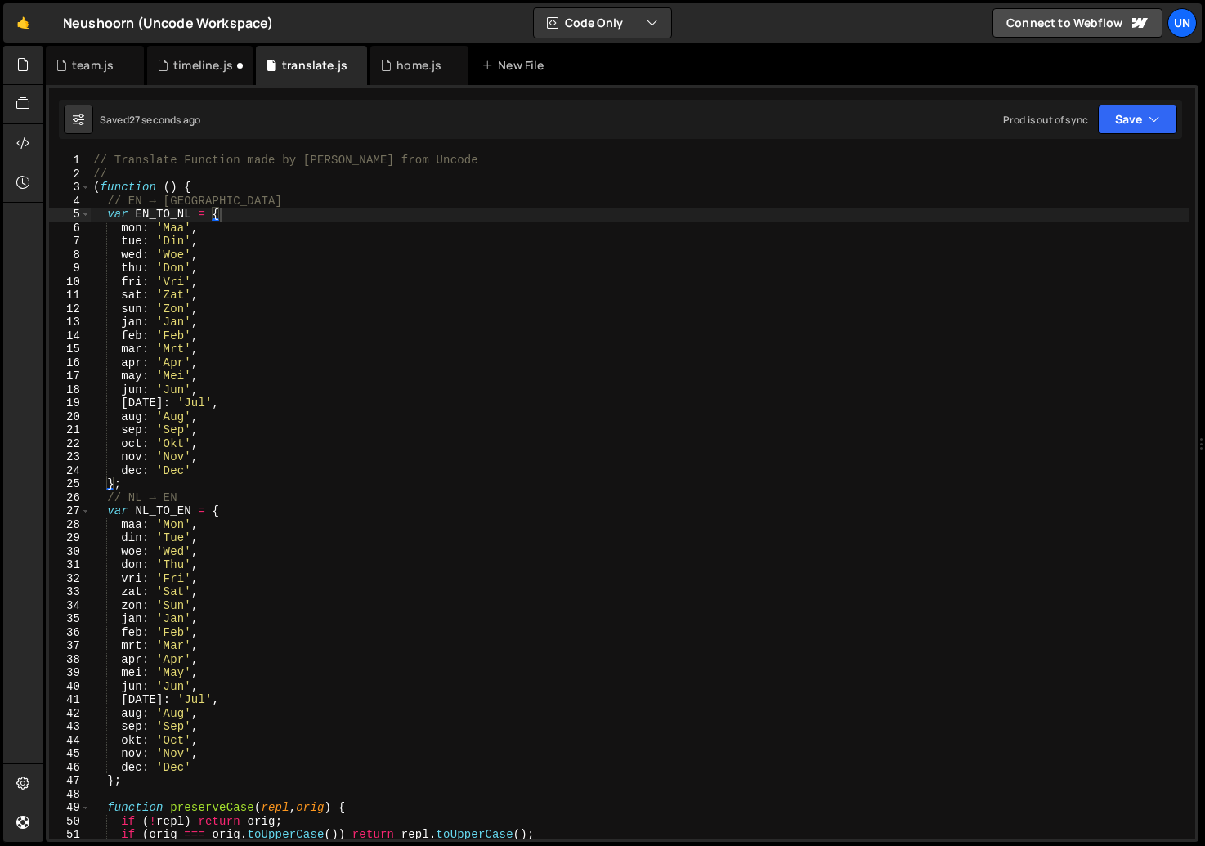
click at [200, 155] on div "// Translate Function made by Rick from Uncode // ( function ( ) { // EN → NL v…" at bounding box center [639, 510] width 1098 height 712
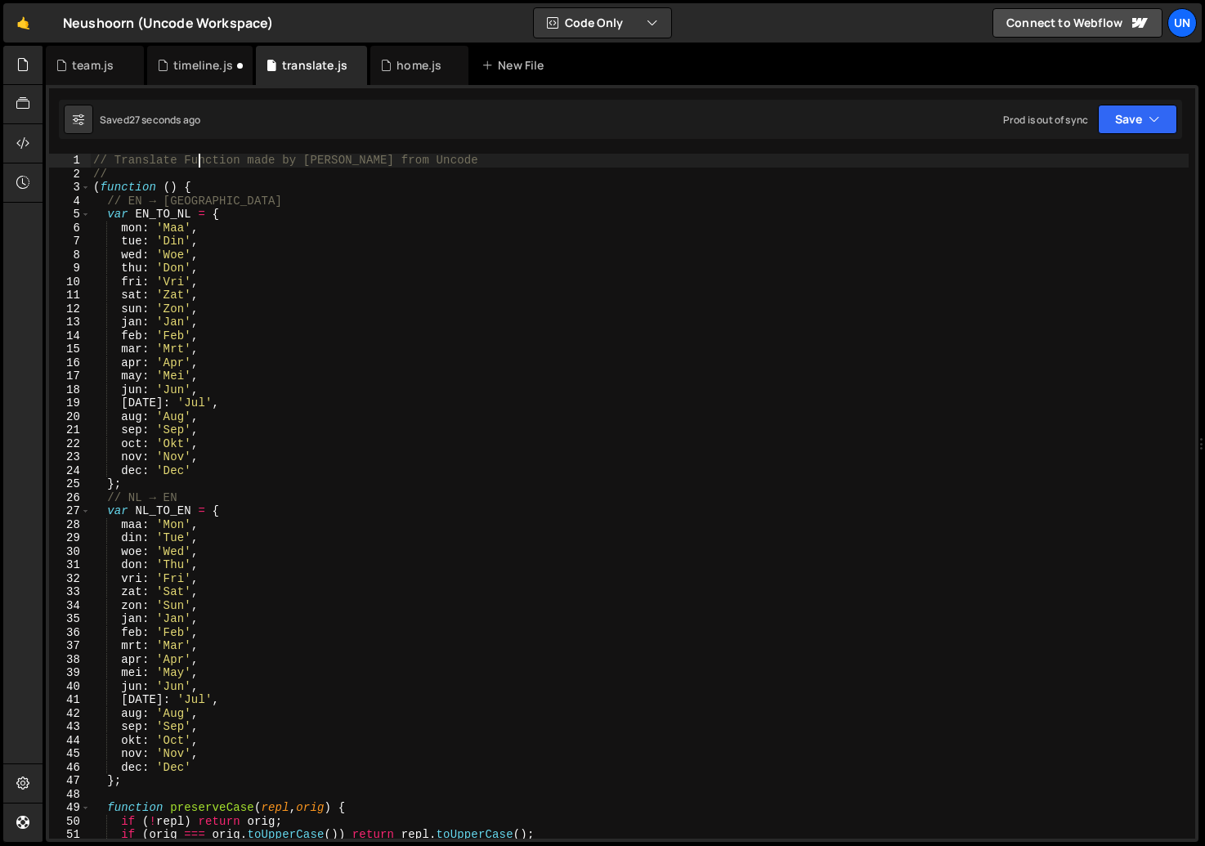
click at [200, 155] on div "// Translate Function made by Rick from Uncode // ( function ( ) { // EN → NL v…" at bounding box center [639, 510] width 1098 height 712
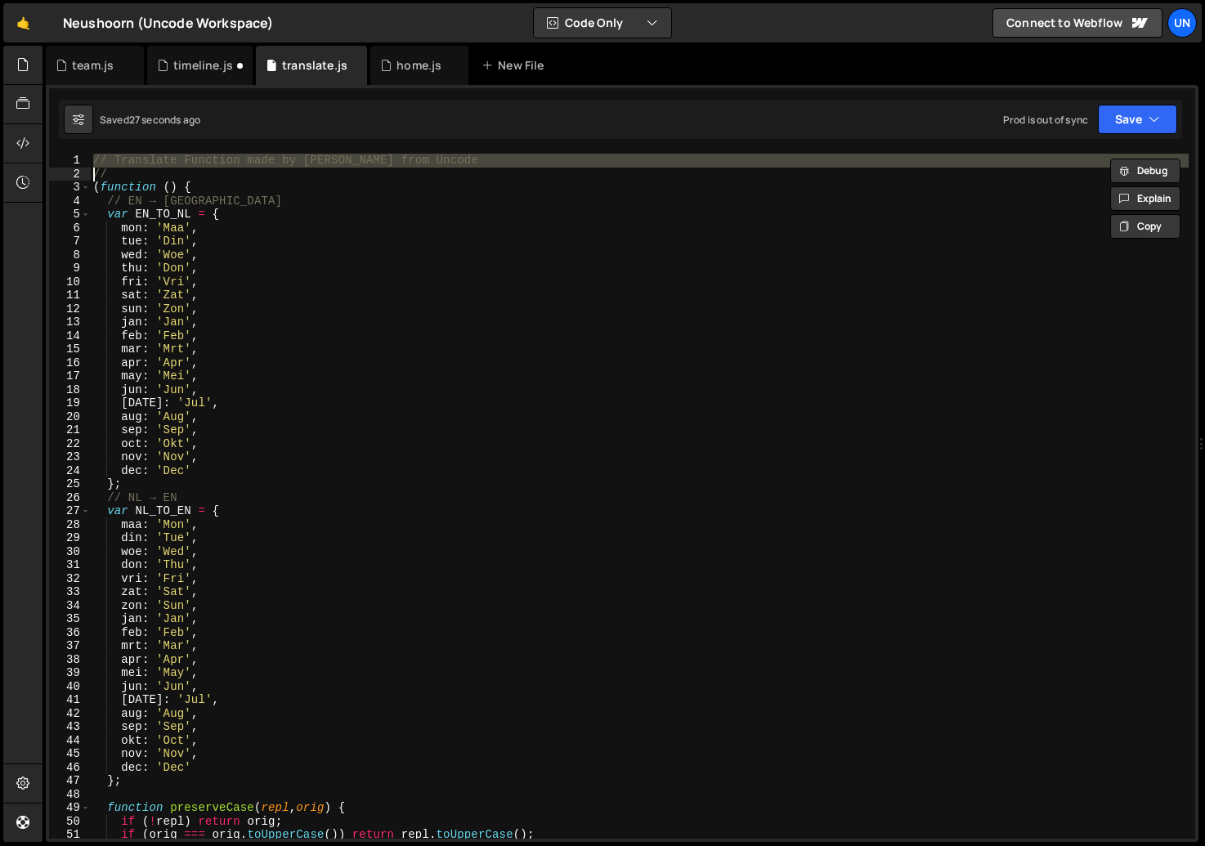
click at [200, 155] on div "// Translate Function made by Rick from Uncode // ( function ( ) { // EN → NL v…" at bounding box center [639, 510] width 1098 height 712
type textarea "// Translate Function made by Rick from Uncode //"
click at [197, 60] on div "timeline.js" at bounding box center [203, 65] width 60 height 16
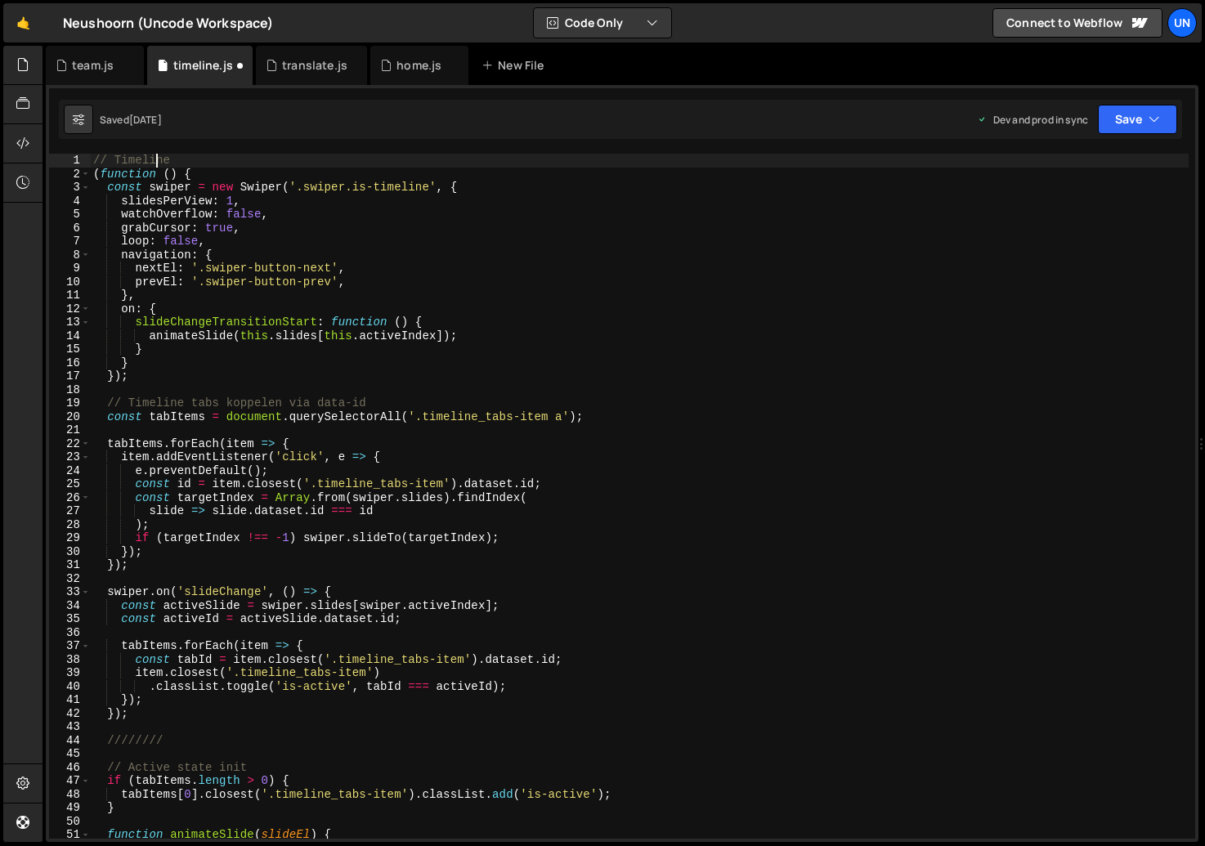
click at [159, 154] on div "// Timeline ( function ( ) { const swiper = new Swiper ( '.swiper.is-timeline' …" at bounding box center [639, 510] width 1098 height 712
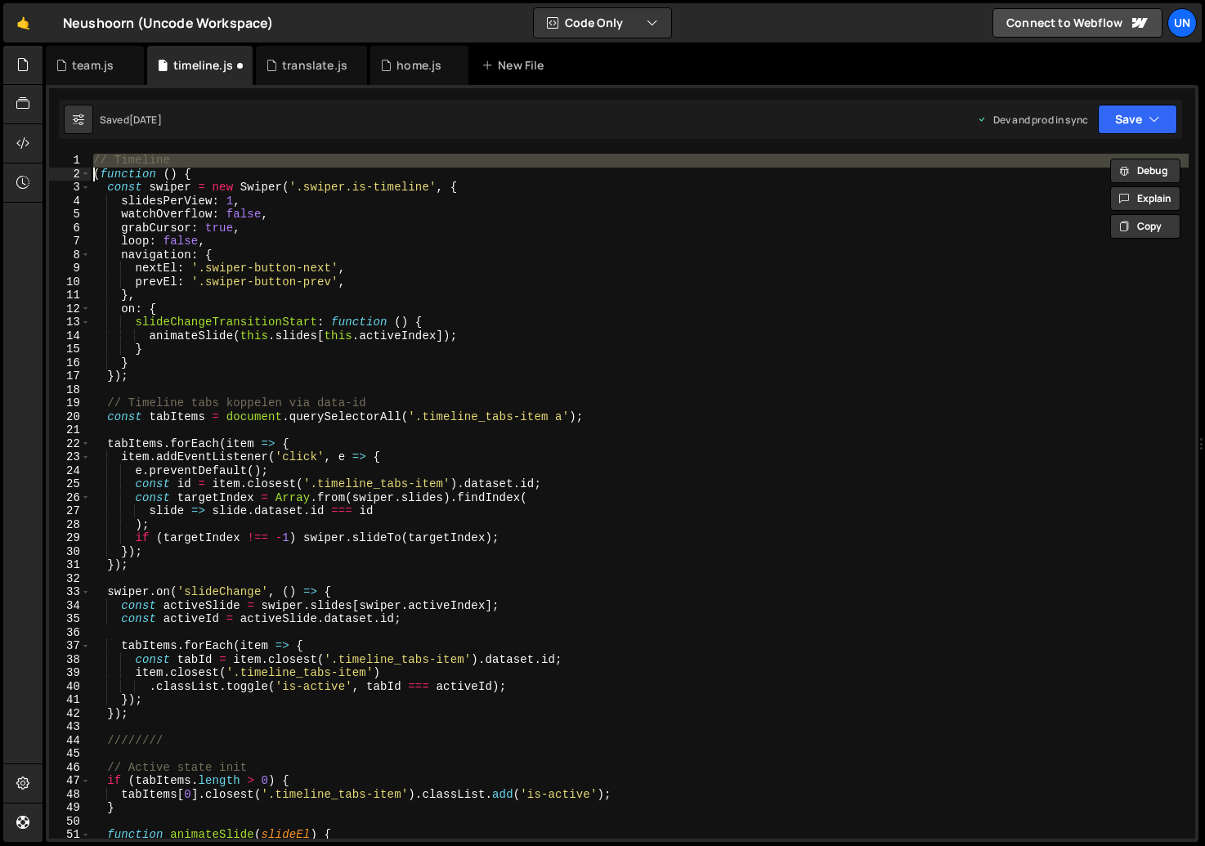
click at [159, 154] on div "// Timeline ( function ( ) { const swiper = new Swiper ( '.swiper.is-timeline' …" at bounding box center [639, 510] width 1098 height 712
paste textarea
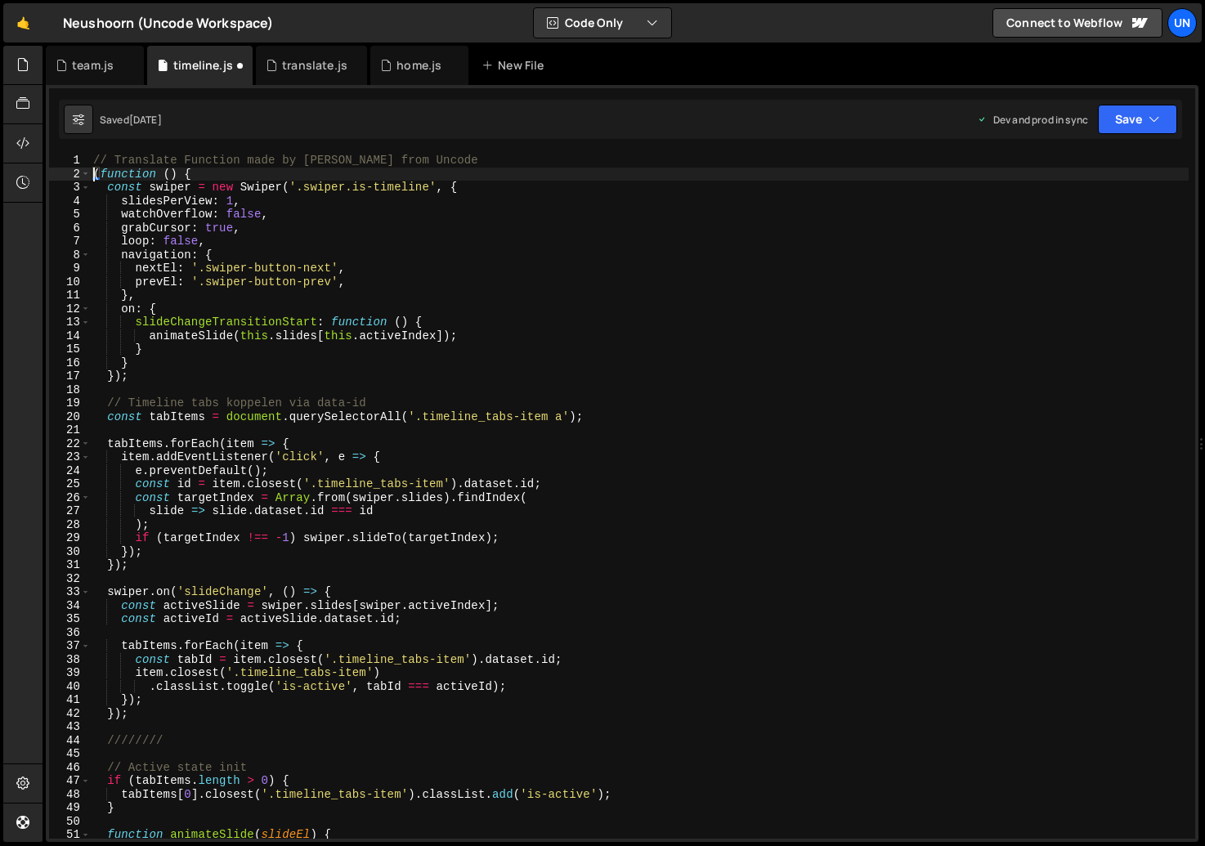
click at [193, 154] on div "// Translate Function made by Rick from Uncode ( function ( ) { const swiper = …" at bounding box center [639, 510] width 1098 height 712
click at [154, 154] on div "// Translate Function made by Rick from Uncode ( function ( ) { const swiper = …" at bounding box center [639, 510] width 1098 height 712
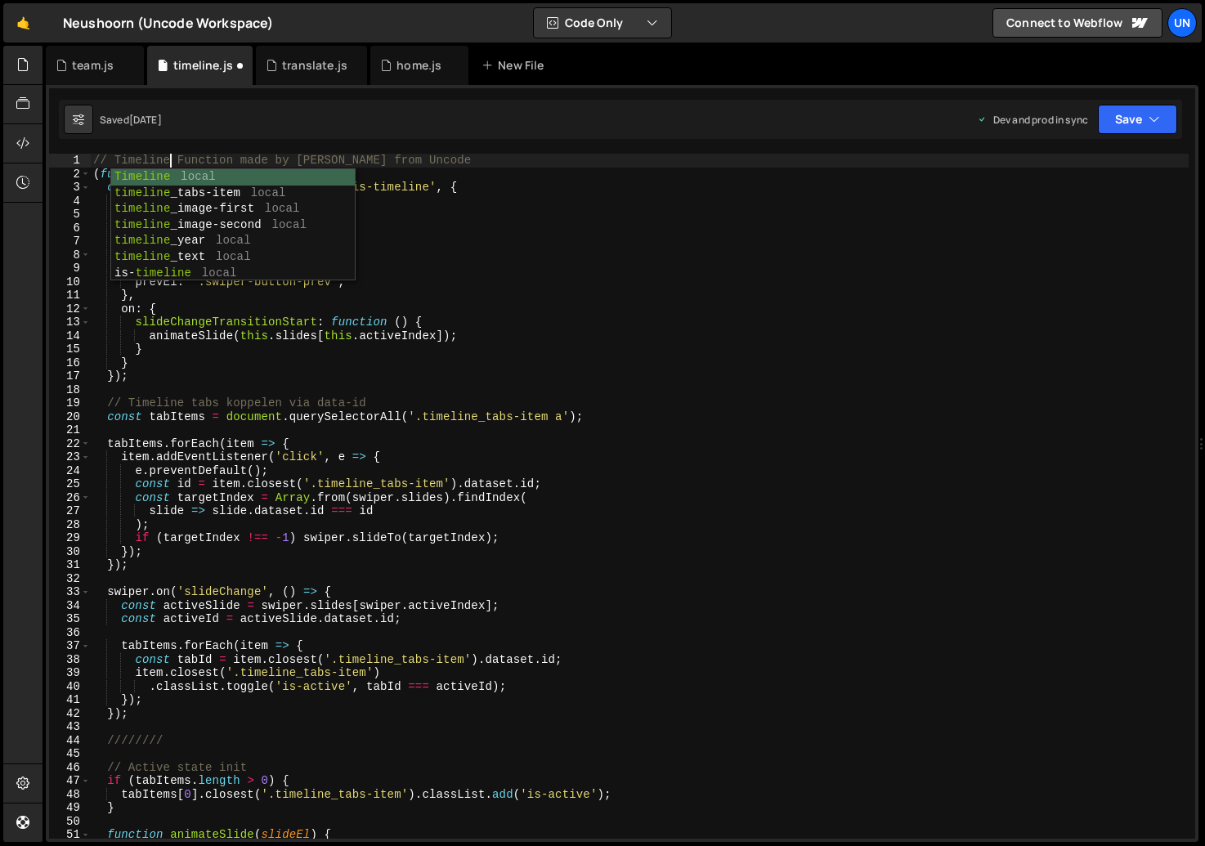
click at [472, 167] on div "// Timeline Function made by Rick from Uncode ( function ( ) { const swiper = n…" at bounding box center [639, 510] width 1098 height 712
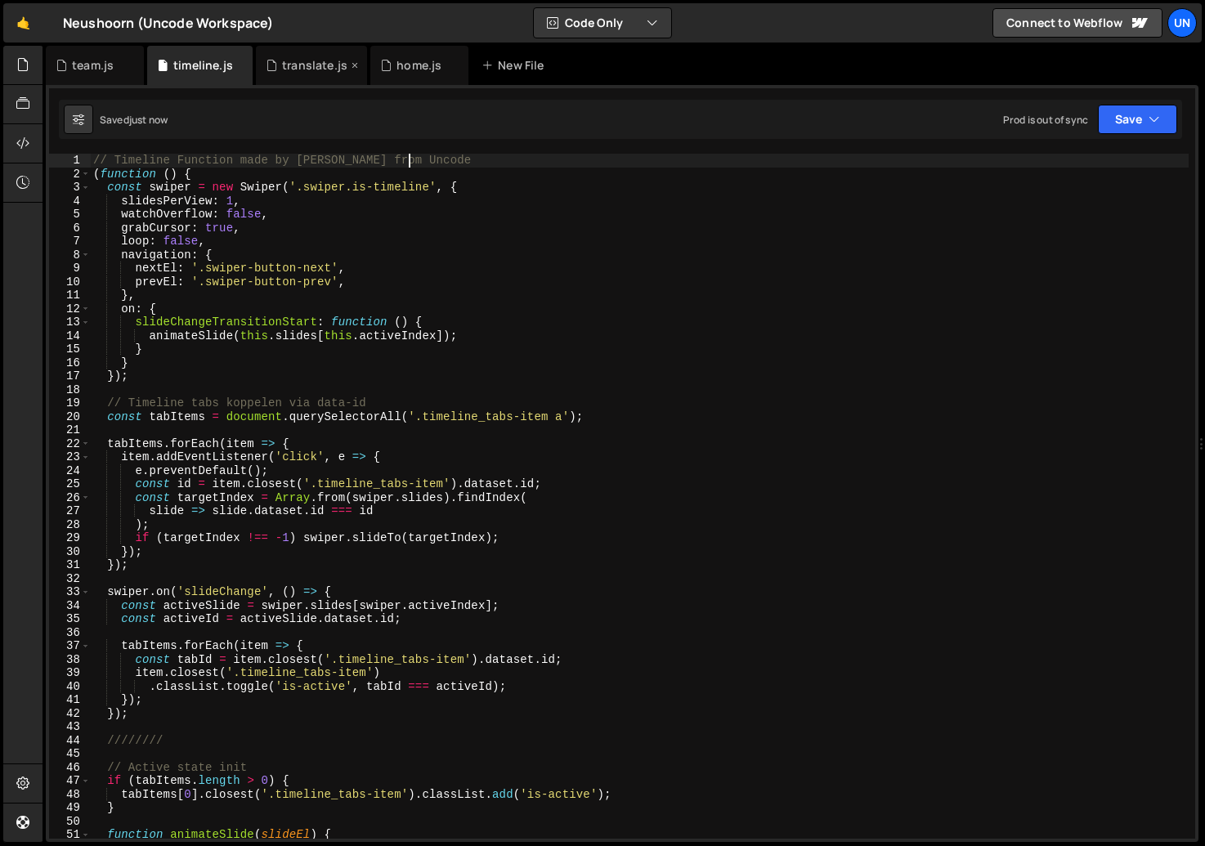
type textarea "// Timeline Function made by Rick from Uncode"
click at [296, 58] on div "translate.js" at bounding box center [314, 65] width 65 height 16
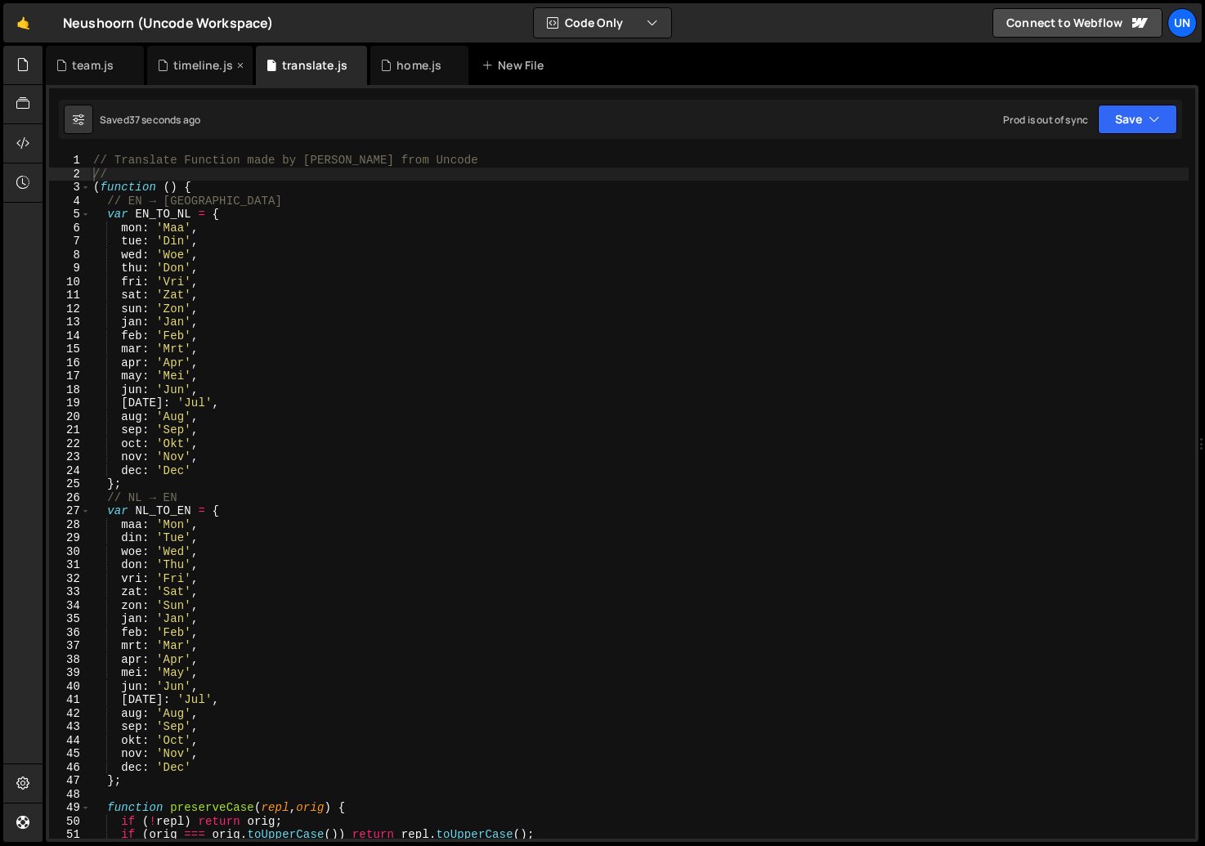
click at [191, 64] on div "timeline.js" at bounding box center [203, 65] width 60 height 16
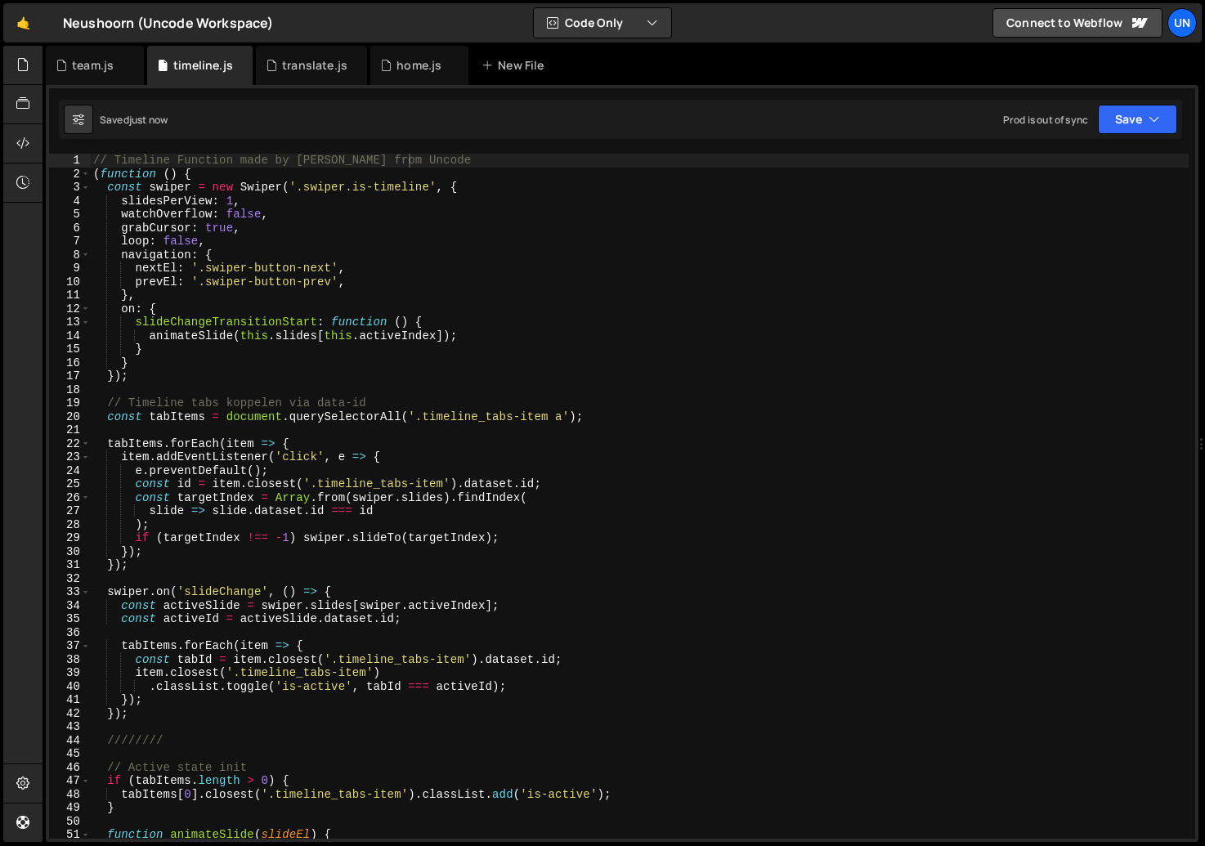
click at [481, 154] on div "// Timeline Function made by Rick from Uncode ( function ( ) { const swiper = n…" at bounding box center [639, 510] width 1098 height 712
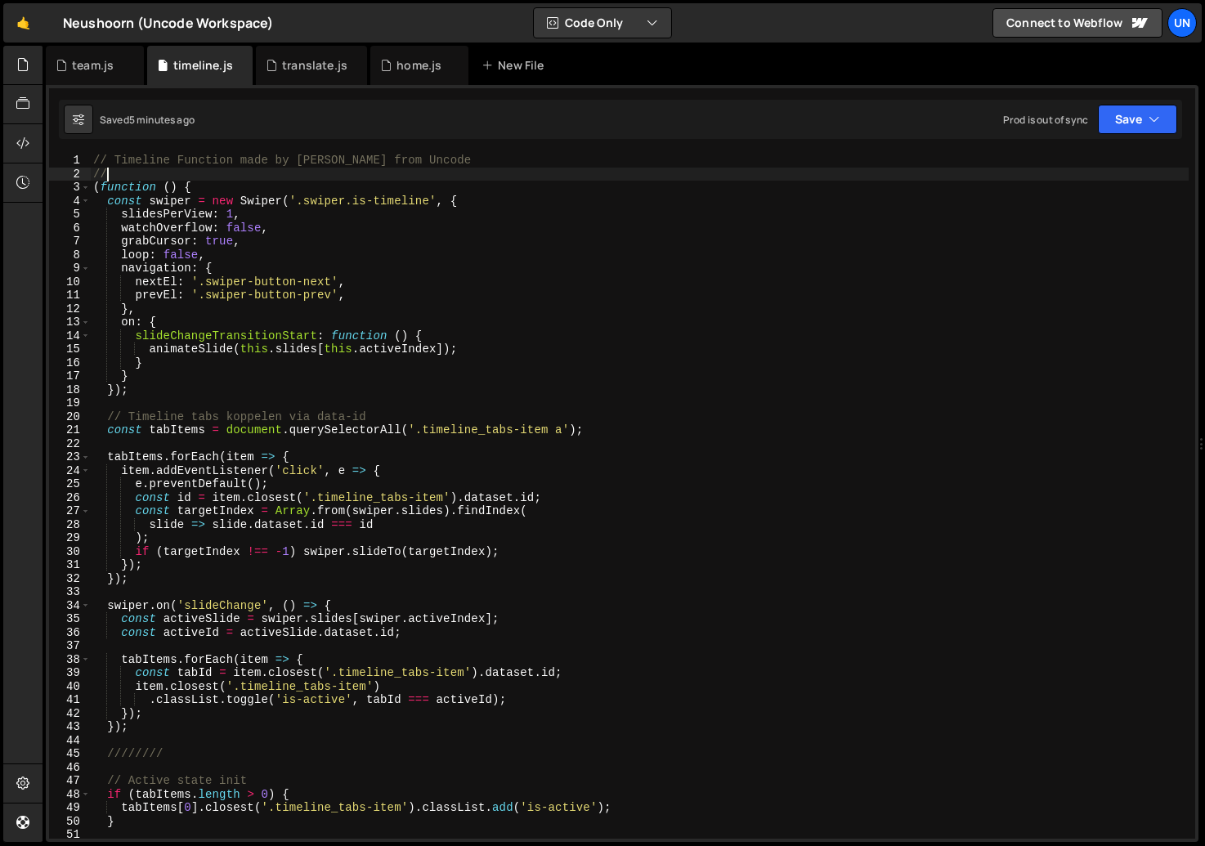
click at [368, 429] on div "// Timeline Function made by Rick from Uncode // ( function ( ) { const swiper …" at bounding box center [639, 510] width 1098 height 712
type textarea "const tabItems = document.querySelectorAll('.timeline_tabs-item a');"
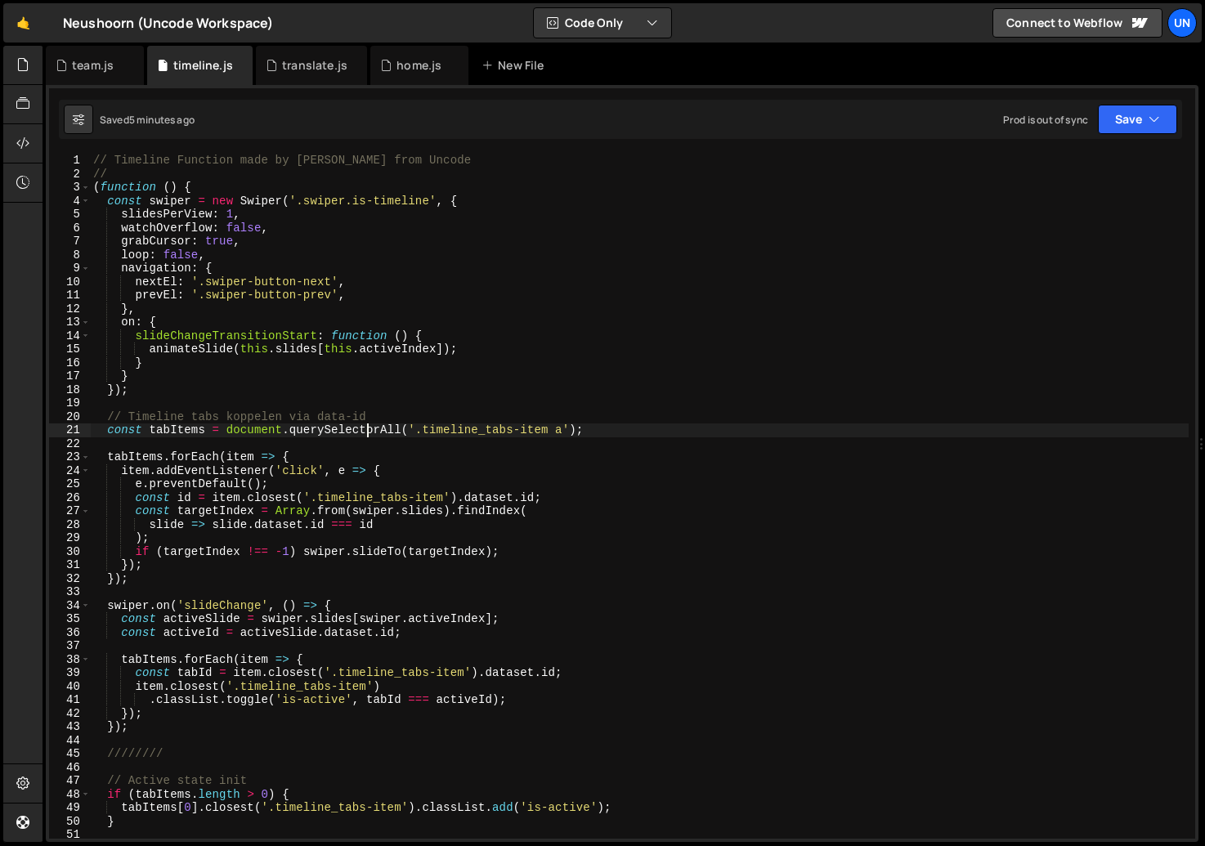
click at [350, 396] on div "// Timeline Function made by Rick from Uncode // ( function ( ) { const swiper …" at bounding box center [639, 510] width 1098 height 712
click at [233, 233] on div "// Timeline Function made by Rick from Uncode // ( function ( ) { const swiper …" at bounding box center [639, 510] width 1098 height 712
type textarea "watchOverflow: false,"
click at [29, 145] on icon at bounding box center [22, 143] width 13 height 18
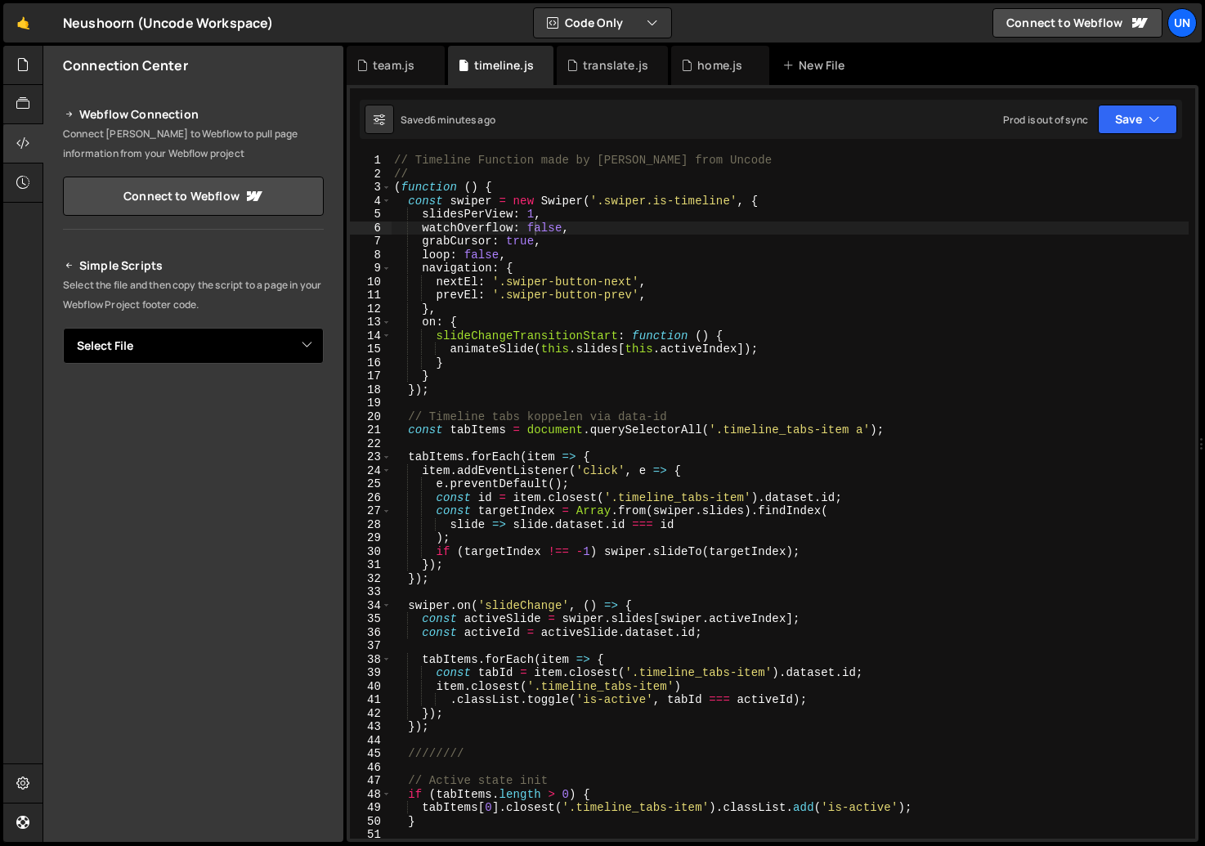
click at [224, 360] on select "Select File home.js team.js timeline.js translate.js" at bounding box center [193, 346] width 261 height 36
select select "45759"
click at [63, 328] on select "Select File home.js team.js timeline.js translate.js" at bounding box center [193, 346] width 261 height 36
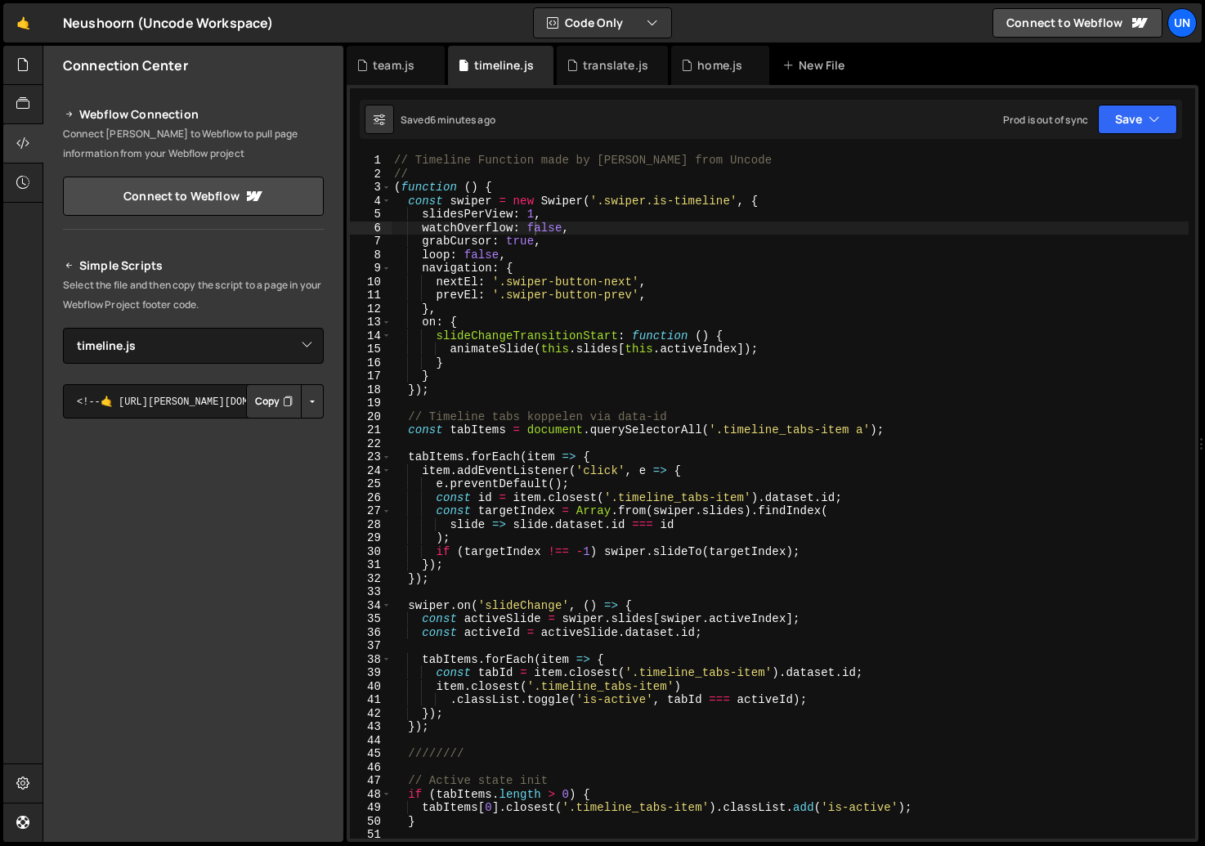
click at [253, 405] on button "Copy" at bounding box center [274, 401] width 56 height 34
click at [144, 403] on textarea "<!--🤙 https://slater.app/15645/45759.js--> <script>document.addEventListener("D…" at bounding box center [193, 401] width 261 height 34
click at [253, 396] on button "Copy" at bounding box center [274, 401] width 56 height 34
